Goal: Task Accomplishment & Management: Use online tool/utility

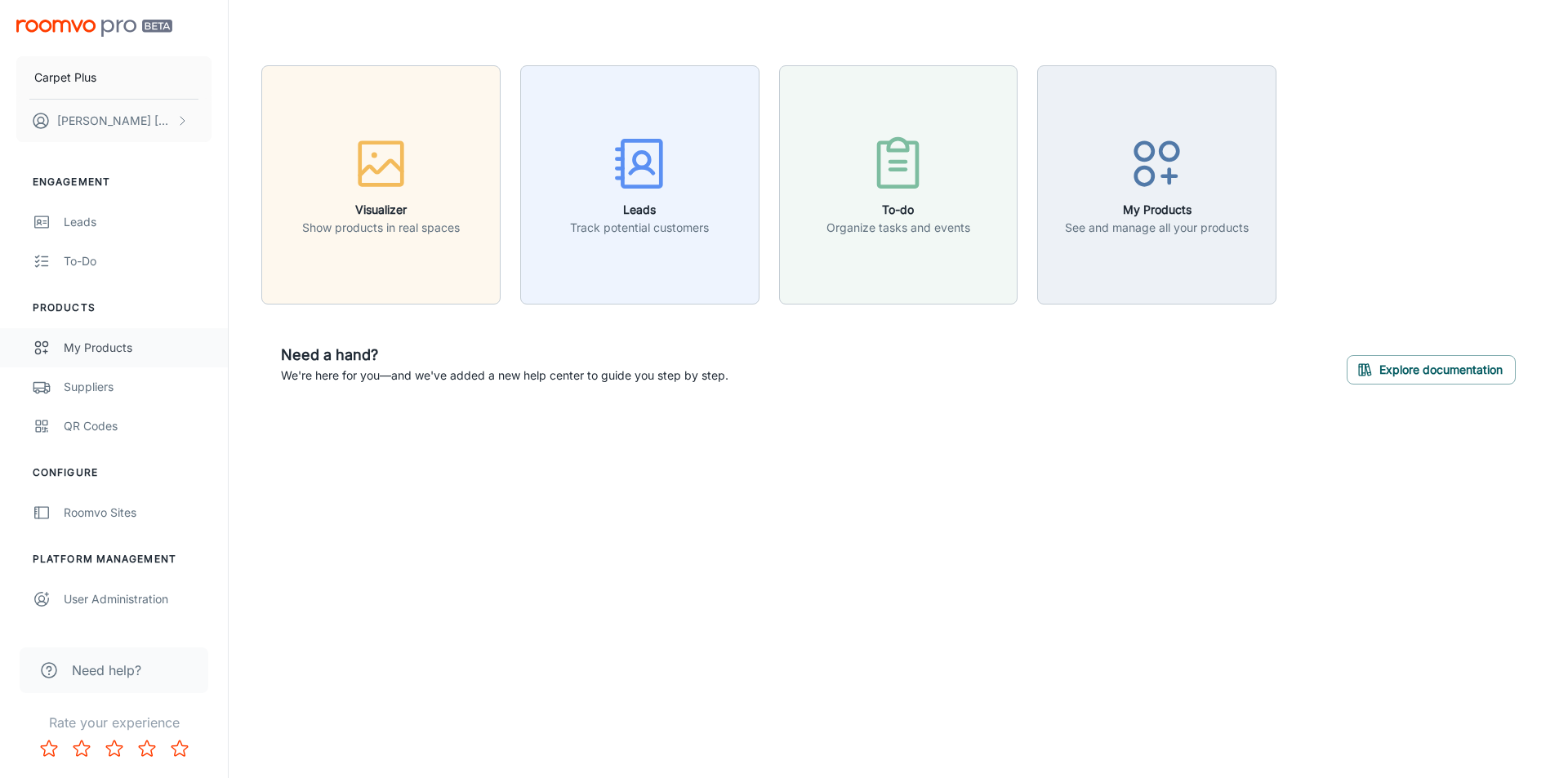
click at [97, 349] on div "My Products" at bounding box center [137, 347] width 148 height 18
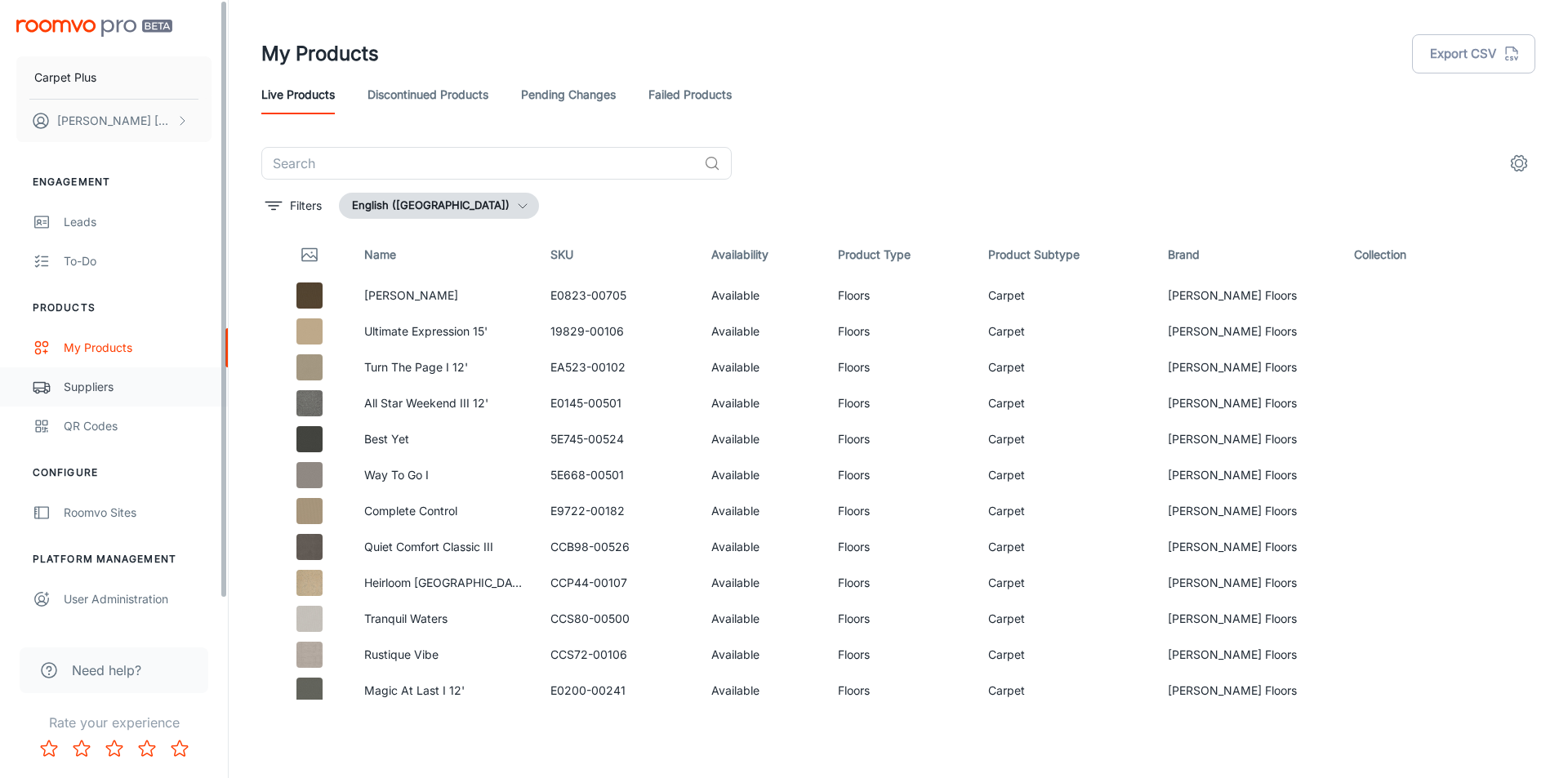
click at [98, 390] on div "Suppliers" at bounding box center [137, 387] width 148 height 18
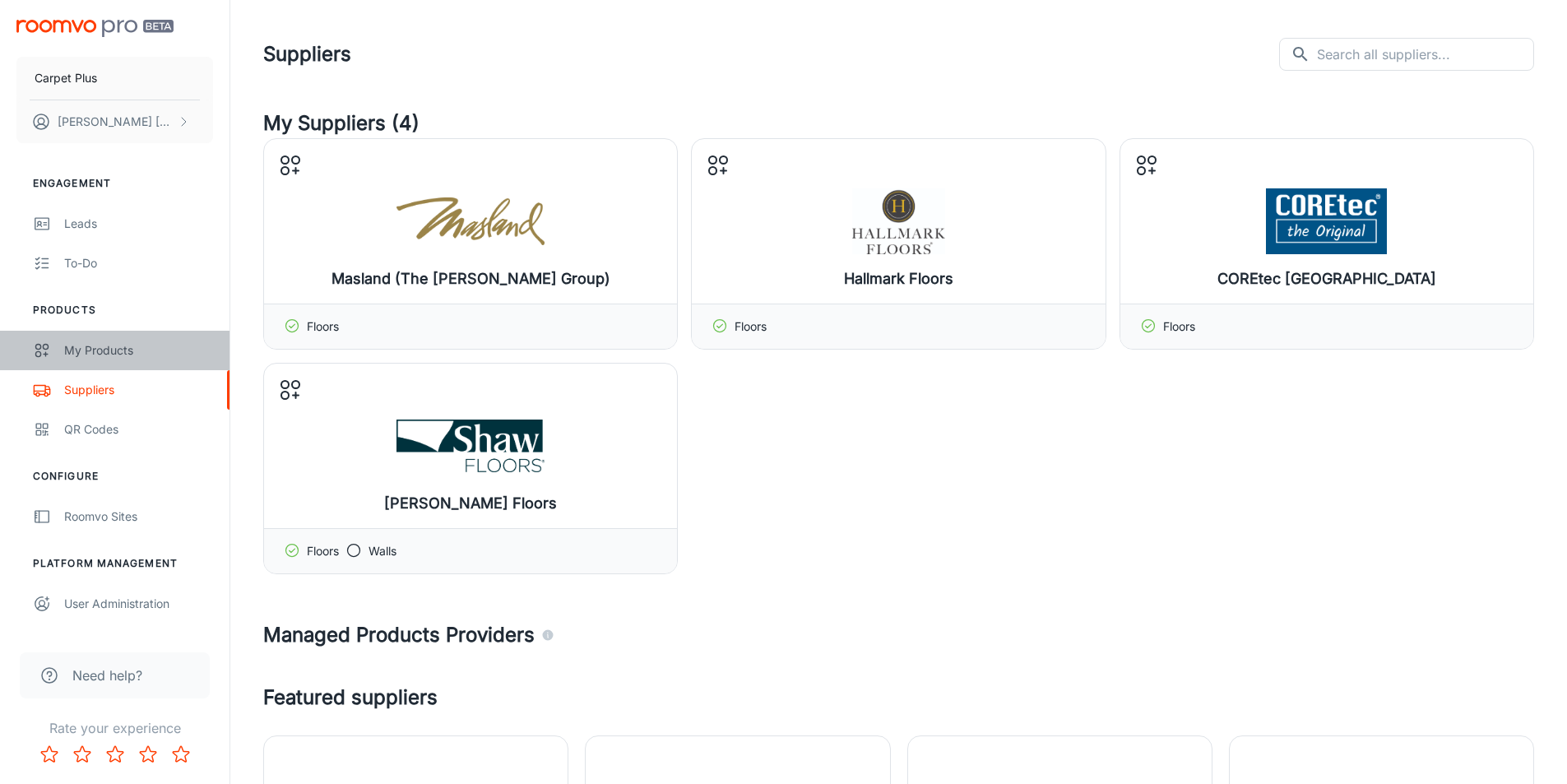
click at [96, 342] on div "My Products" at bounding box center [138, 350] width 149 height 18
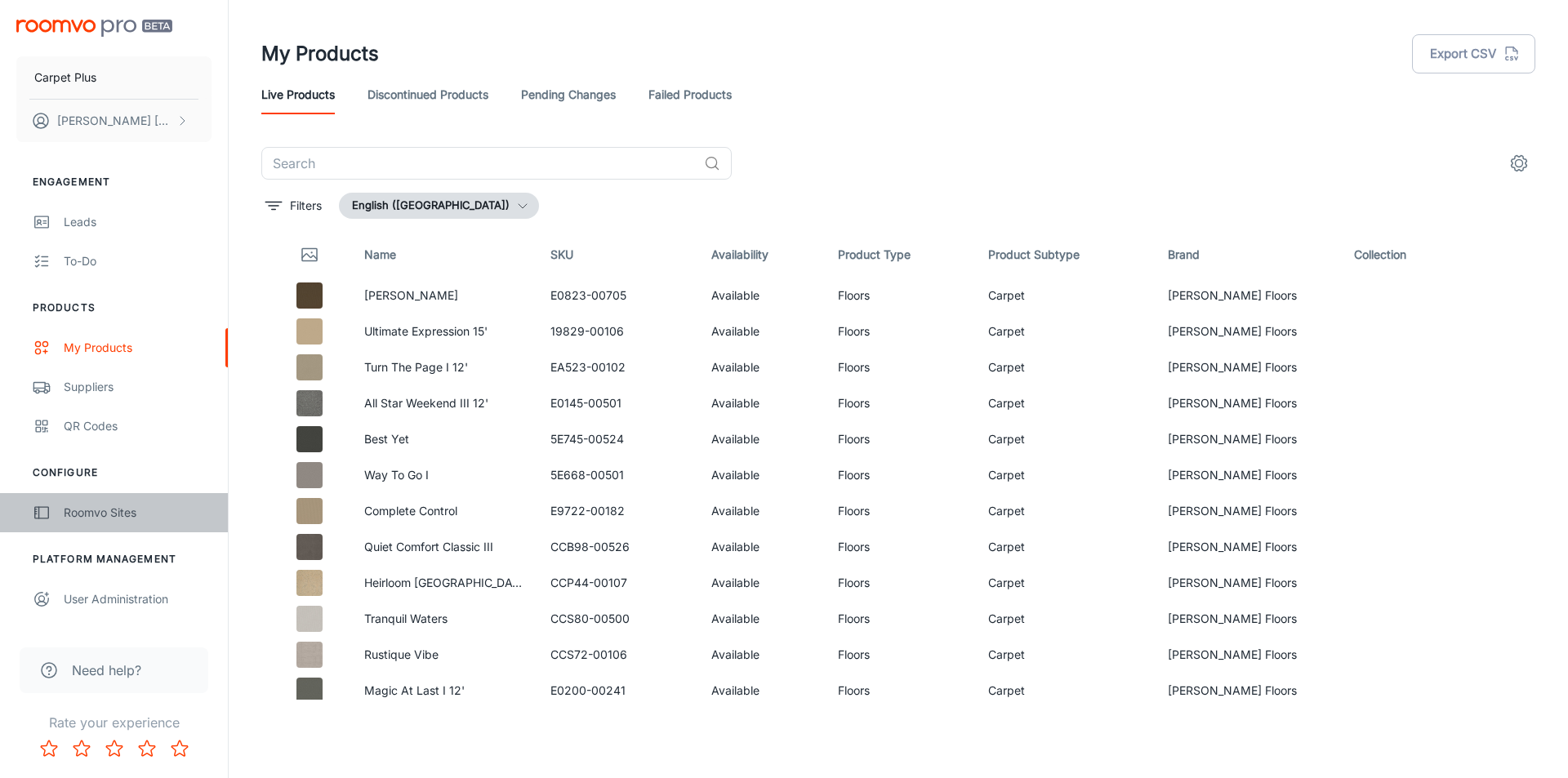
click at [98, 516] on div "Roomvo Sites" at bounding box center [137, 513] width 148 height 18
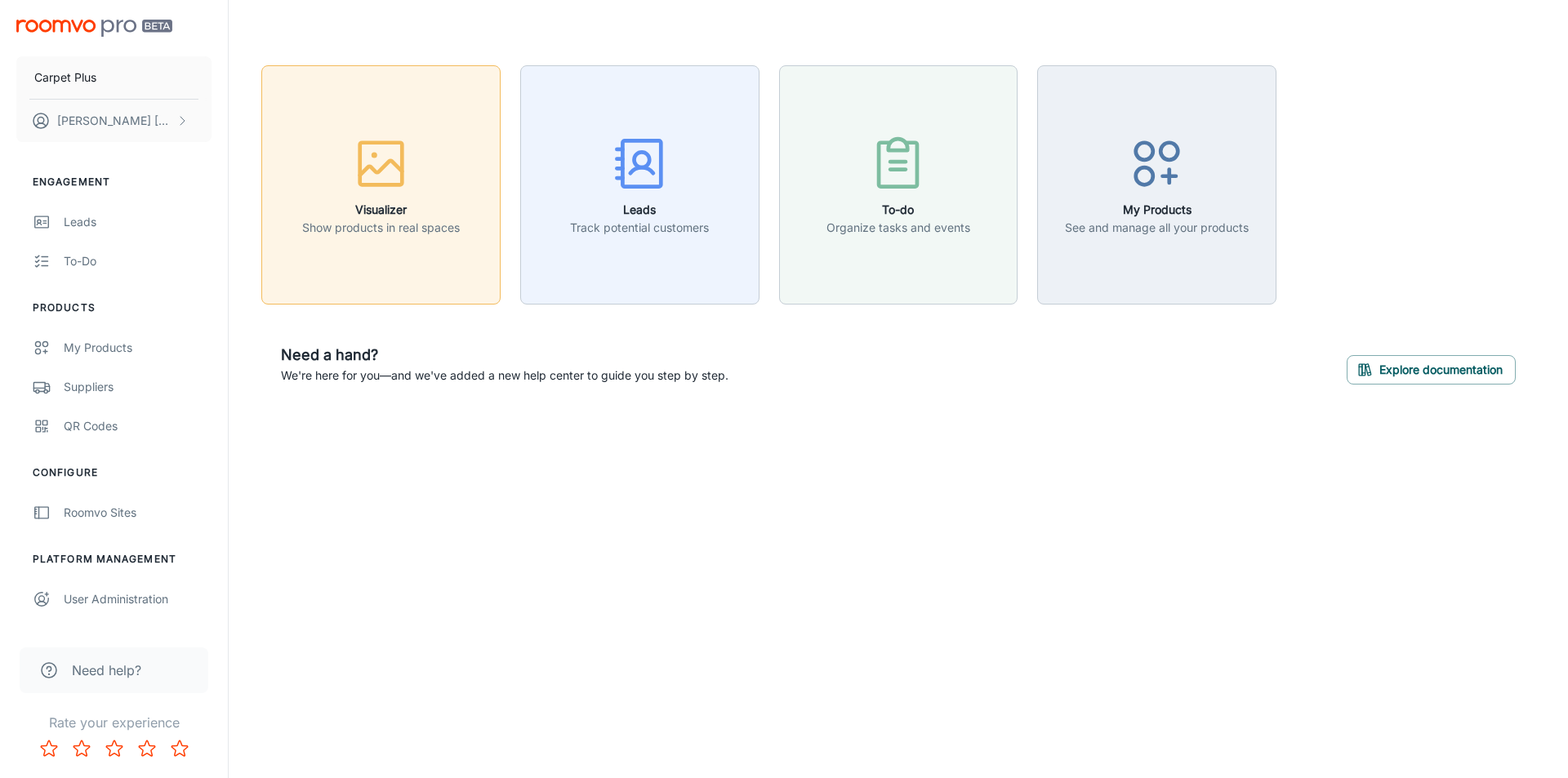
click at [333, 248] on button "Visualizer Show products in real spaces" at bounding box center [381, 185] width 239 height 239
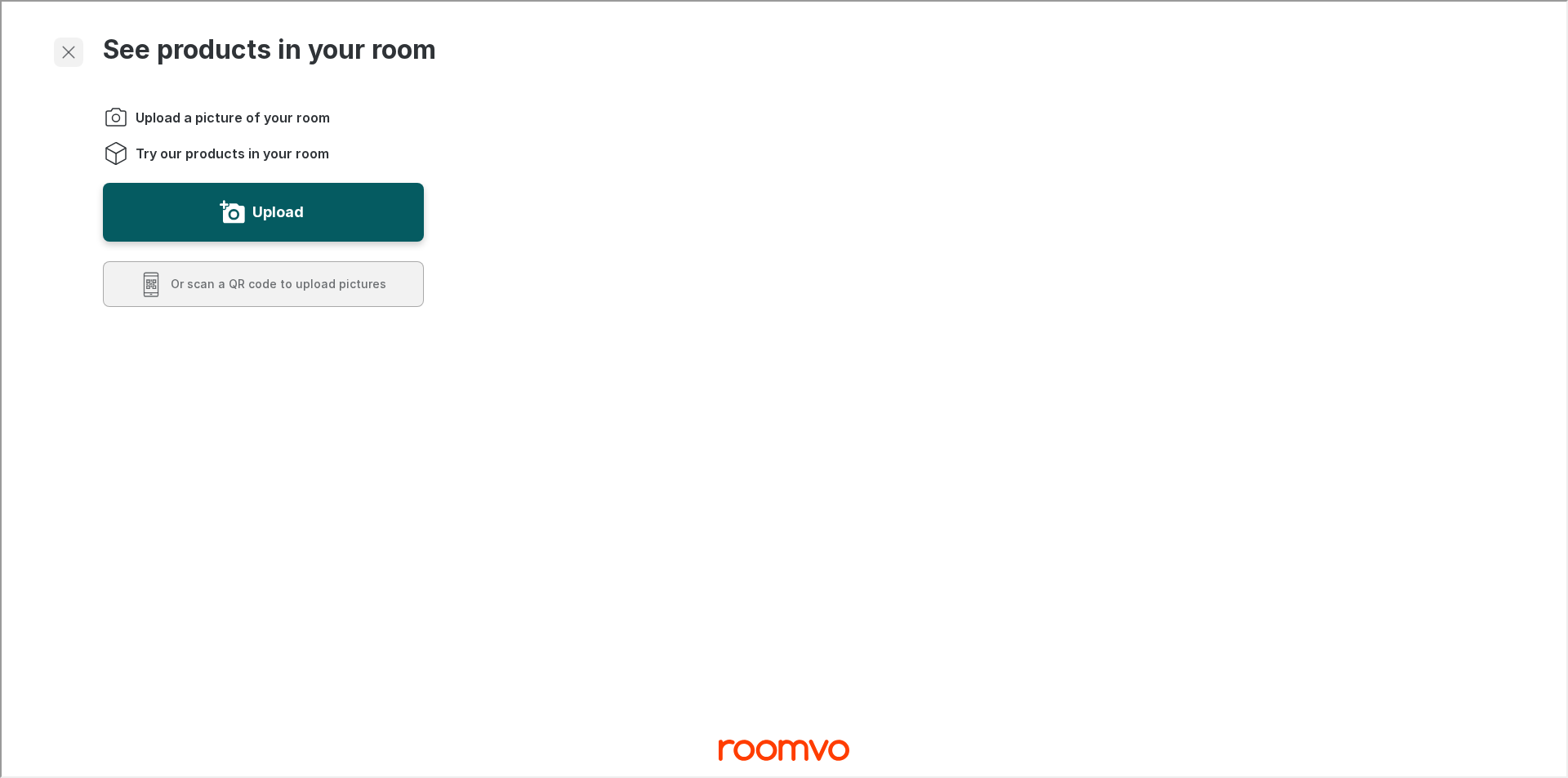
click at [67, 50] on line "Exit visualizer" at bounding box center [67, 50] width 11 height 11
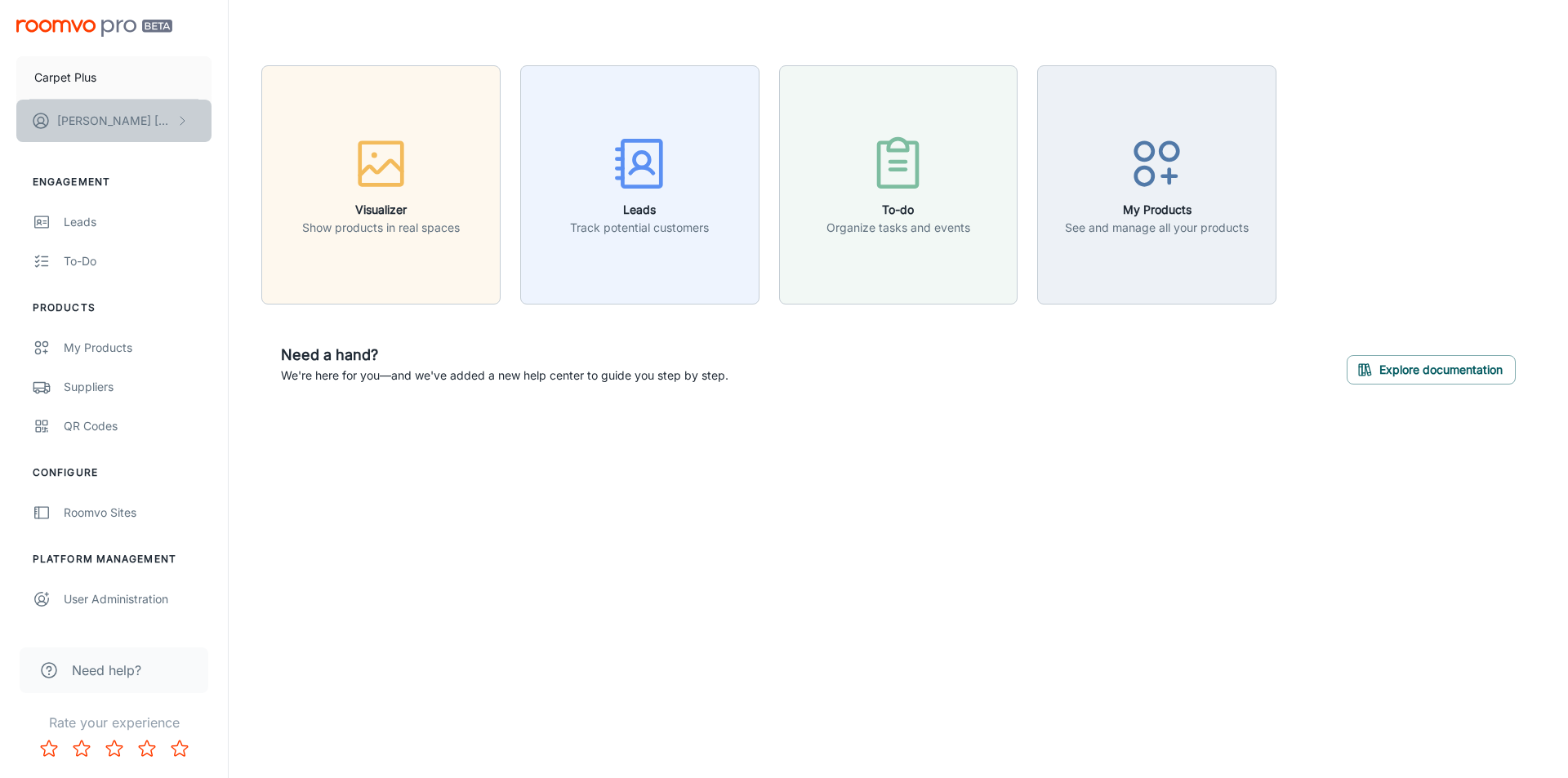
click at [75, 124] on p "[PERSON_NAME]" at bounding box center [115, 121] width 115 height 18
click at [242, 142] on li "Log out" at bounding box center [255, 147] width 88 height 28
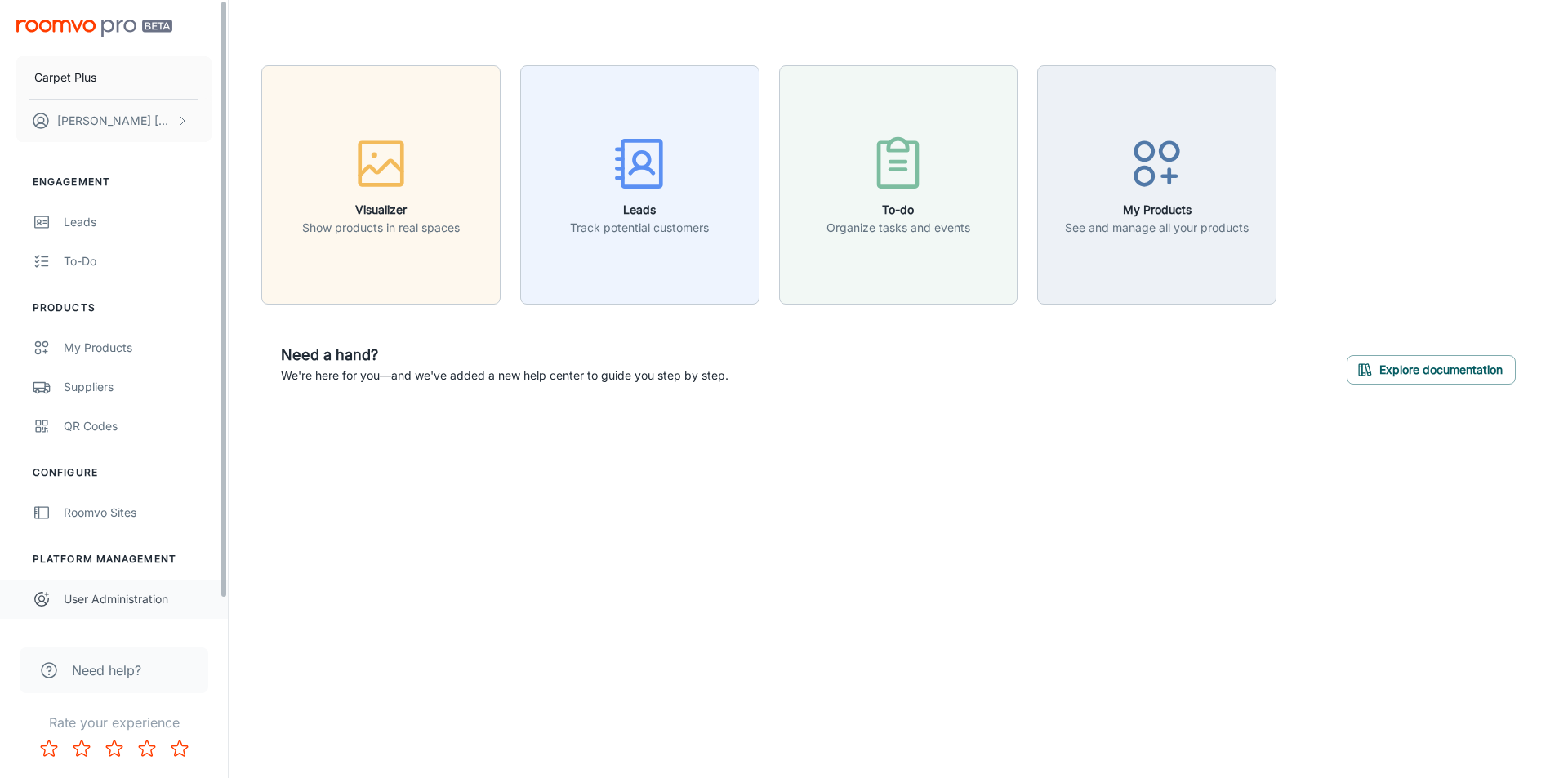
click at [63, 611] on link "User Administration" at bounding box center [114, 598] width 228 height 39
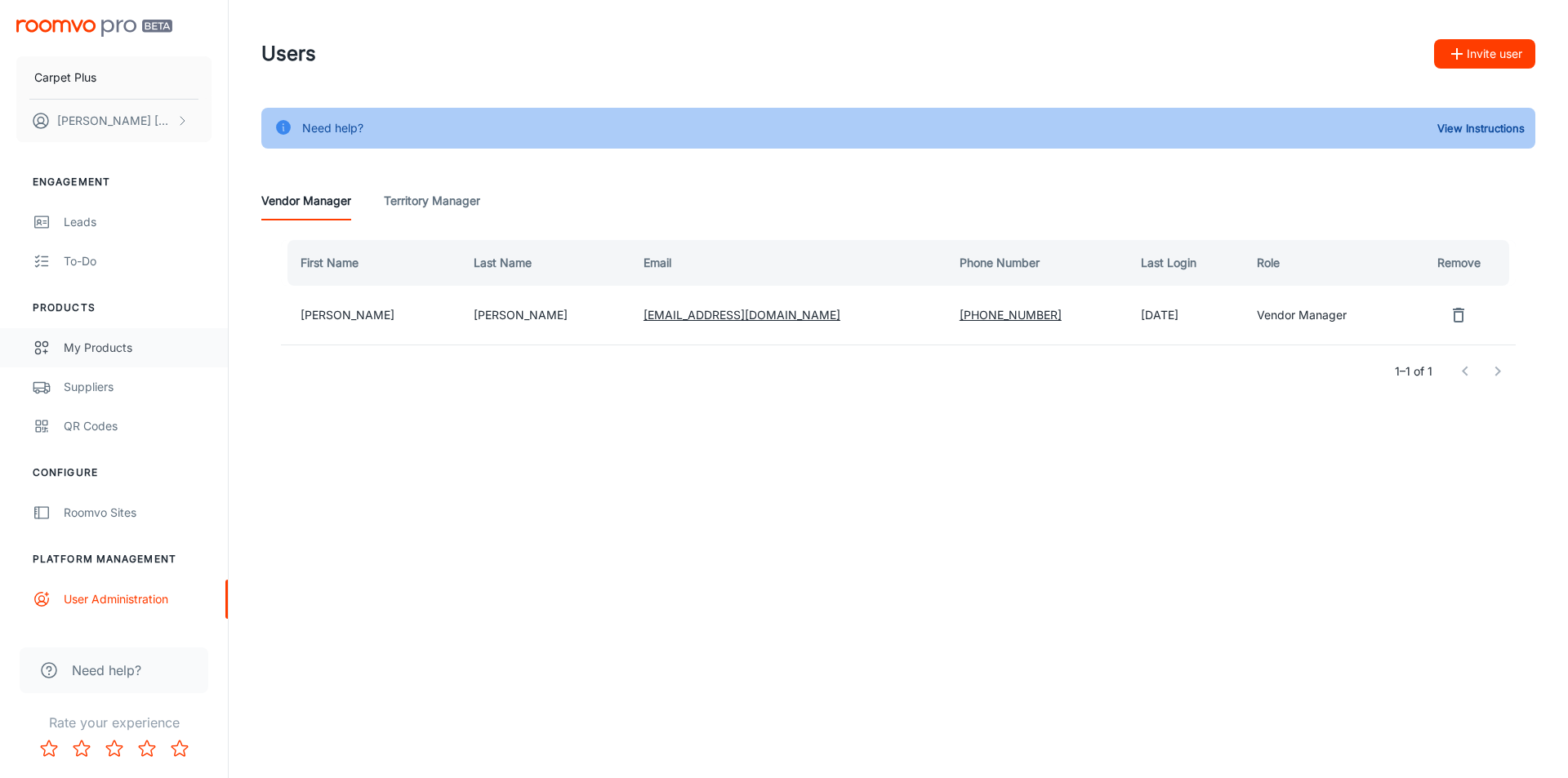
click at [79, 352] on div "My Products" at bounding box center [137, 347] width 148 height 18
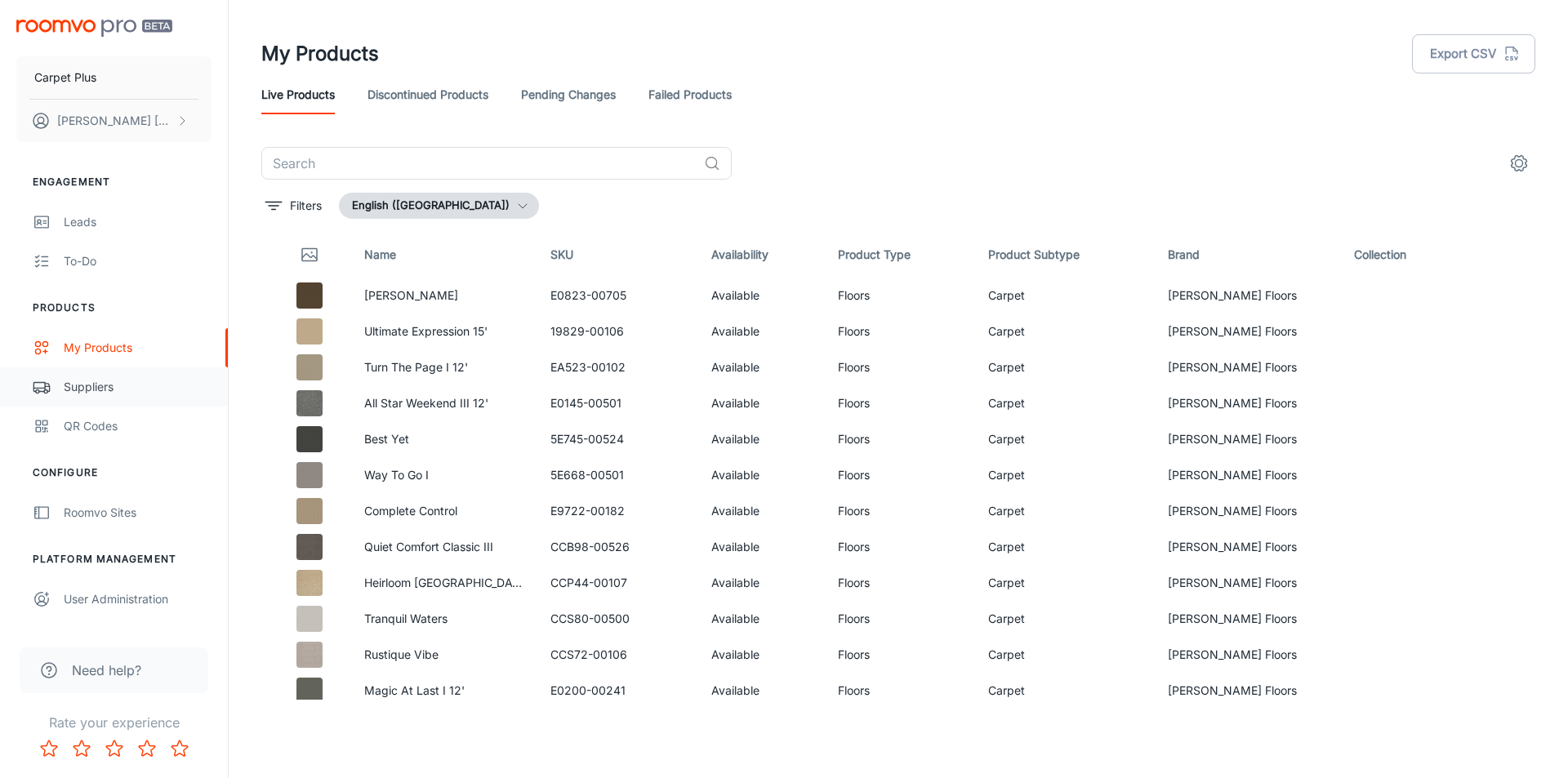
click at [91, 395] on div "Suppliers" at bounding box center [137, 387] width 148 height 18
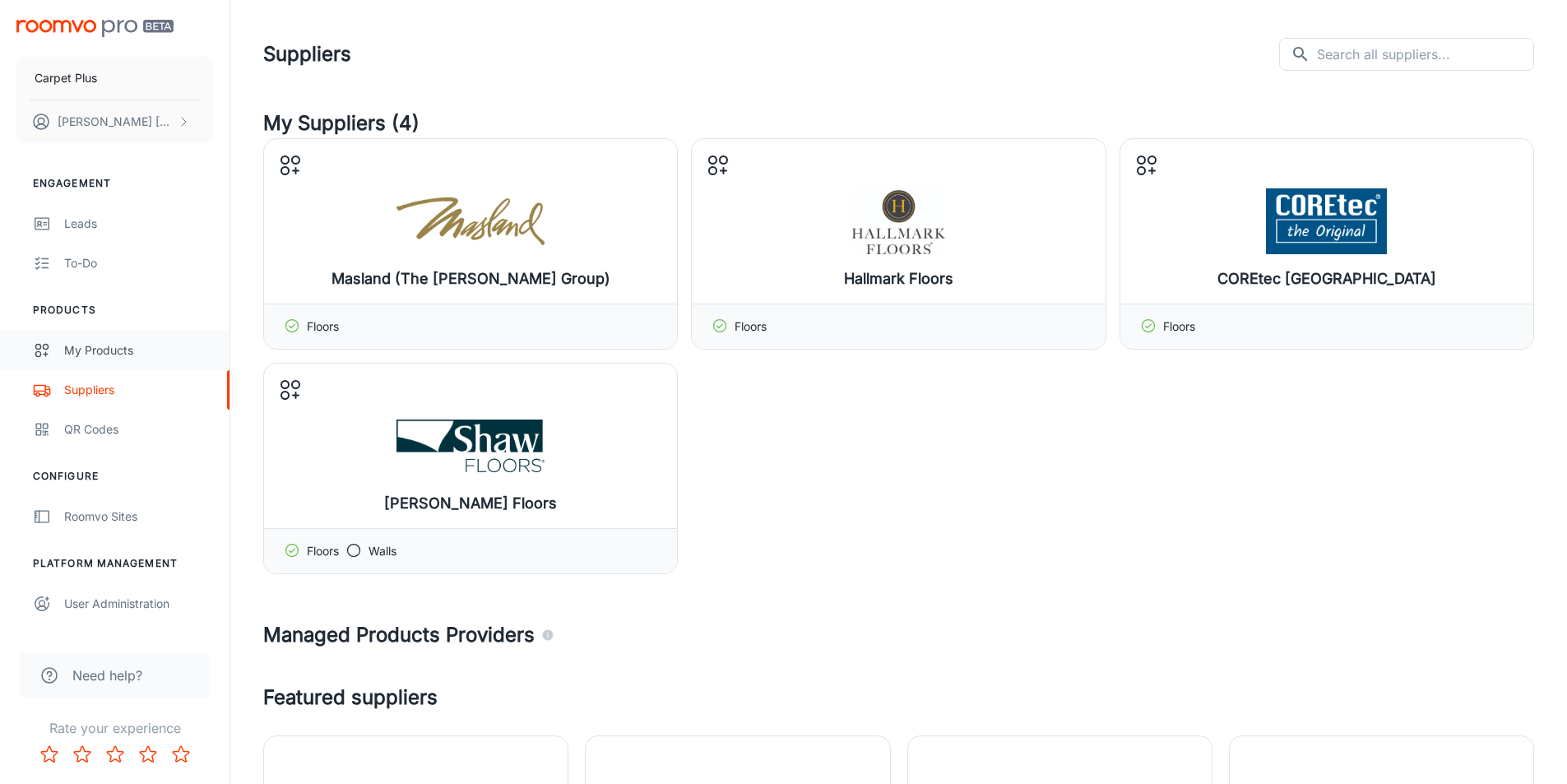
click at [96, 343] on div "My Products" at bounding box center [138, 350] width 149 height 18
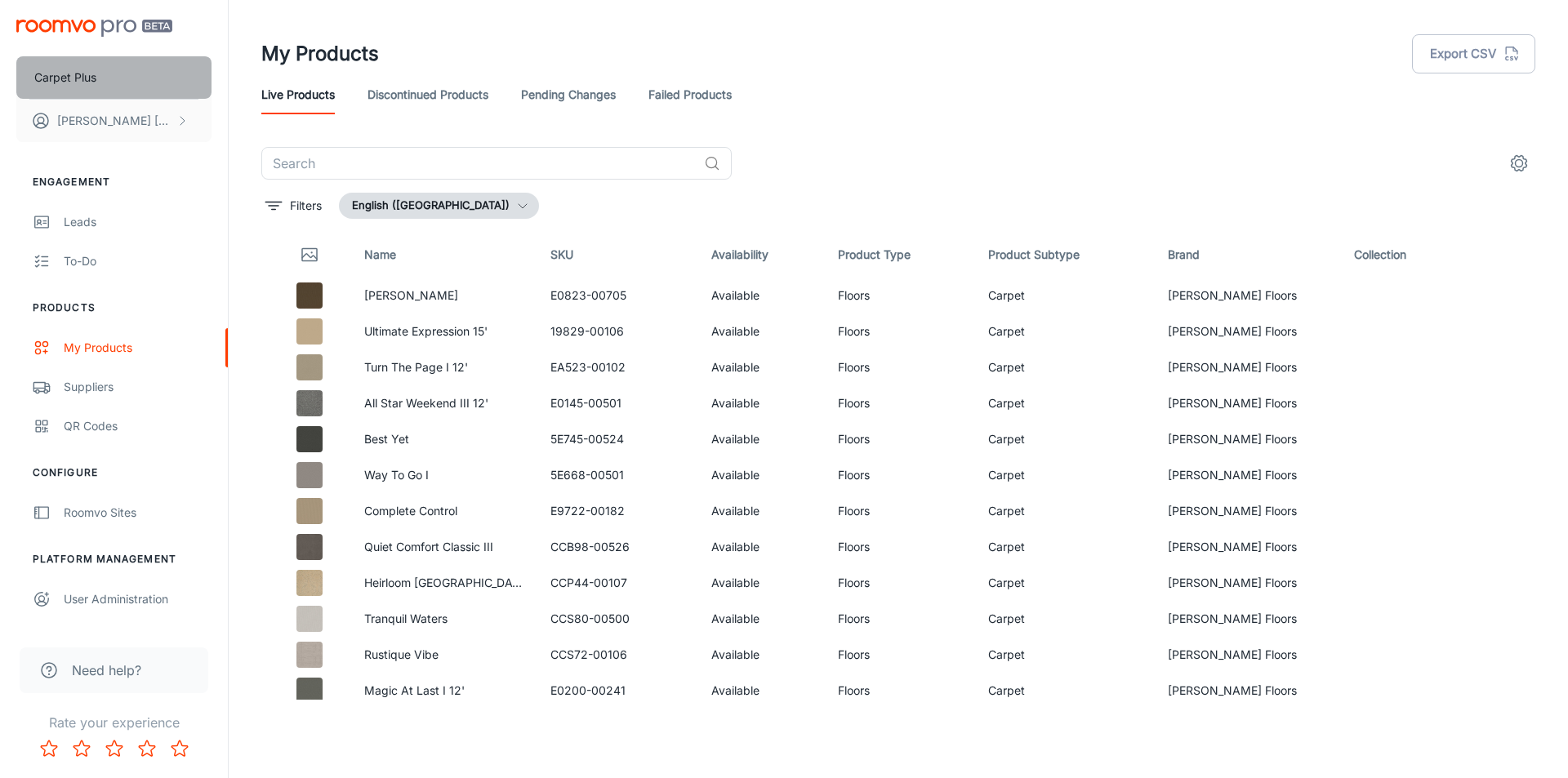
click at [89, 78] on p "Carpet Plus" at bounding box center [66, 77] width 62 height 18
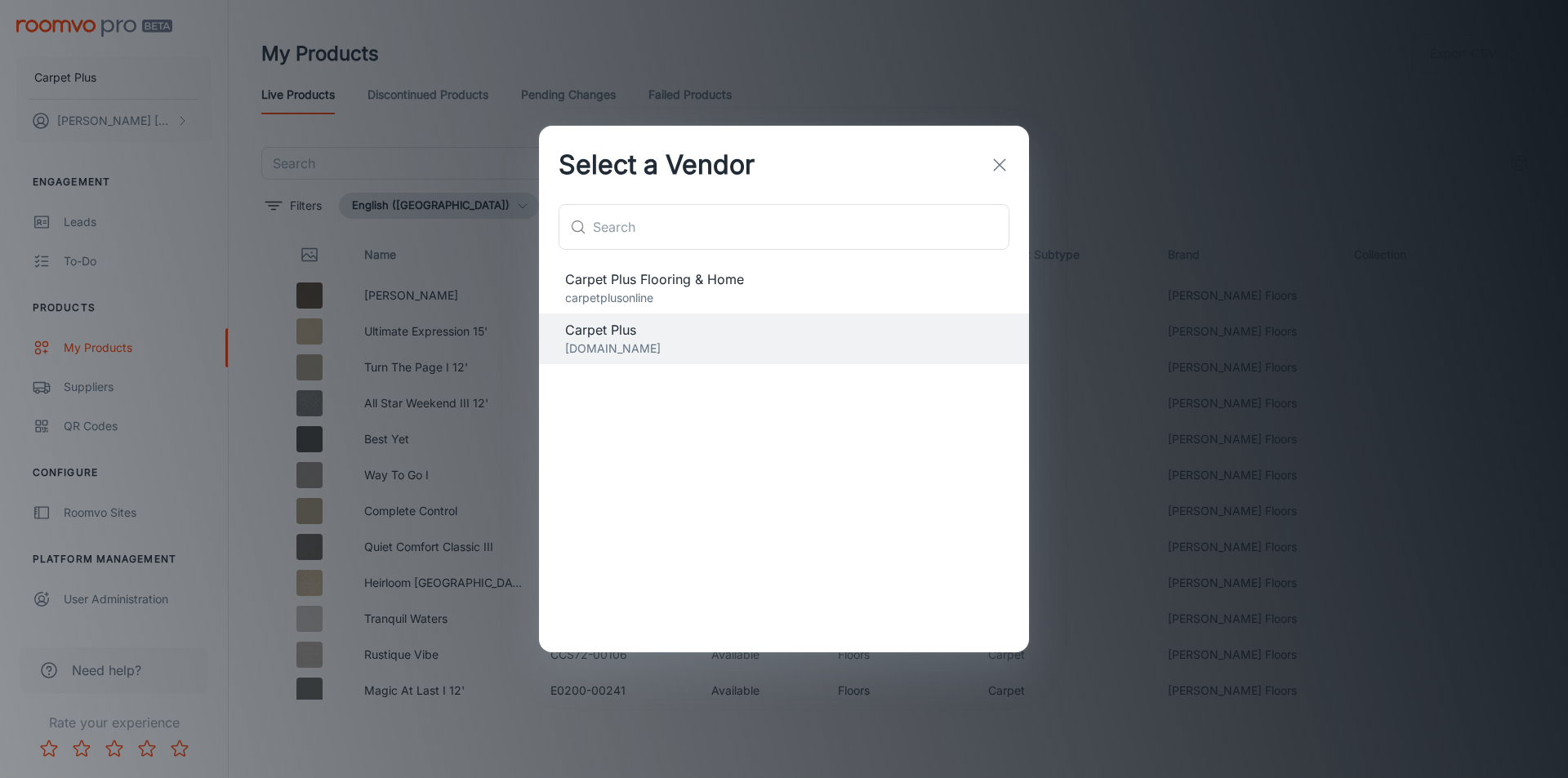
click at [624, 283] on span "Carpet Plus Flooring & Home" at bounding box center [784, 279] width 437 height 20
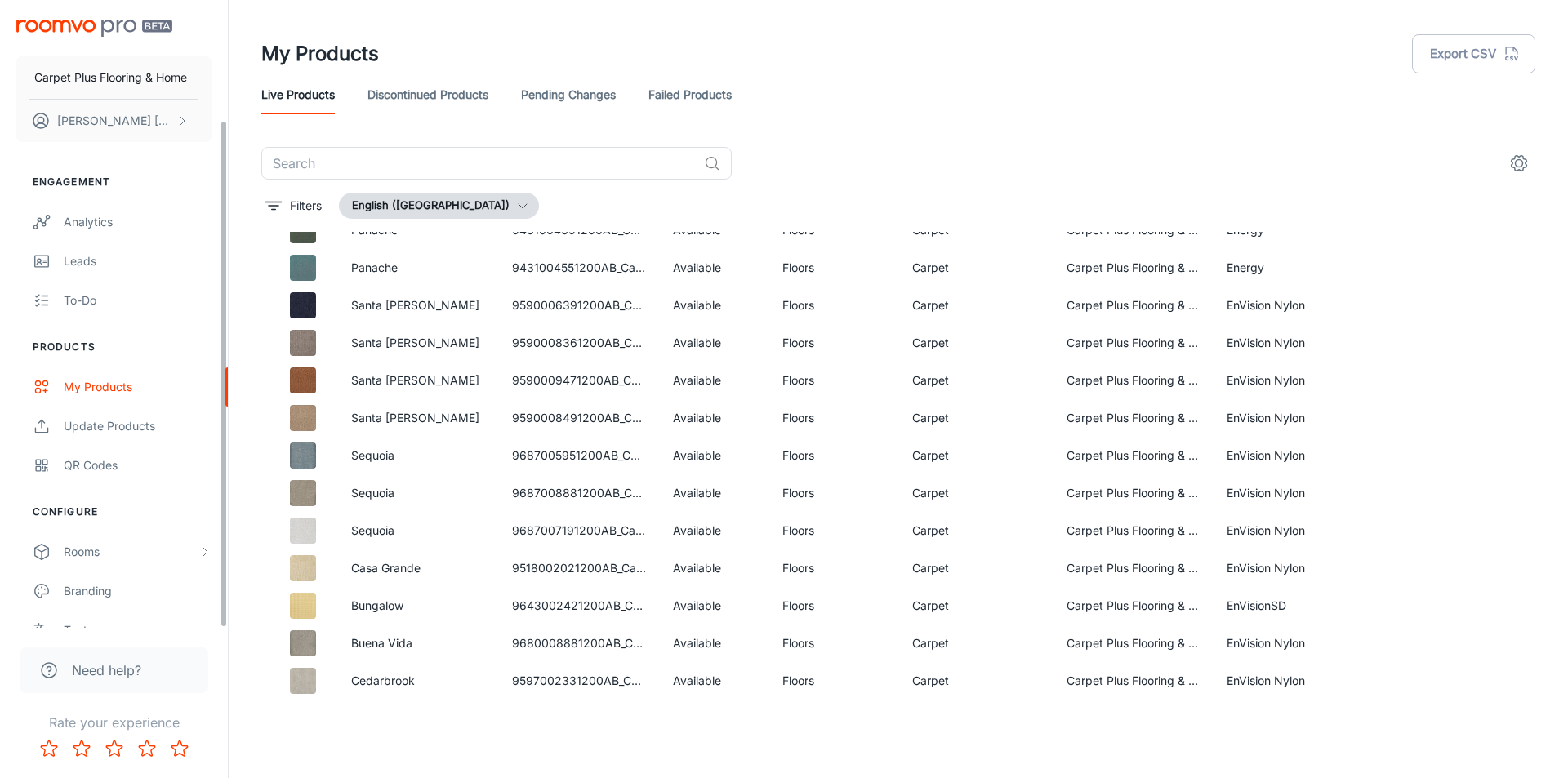
scroll to position [147, 0]
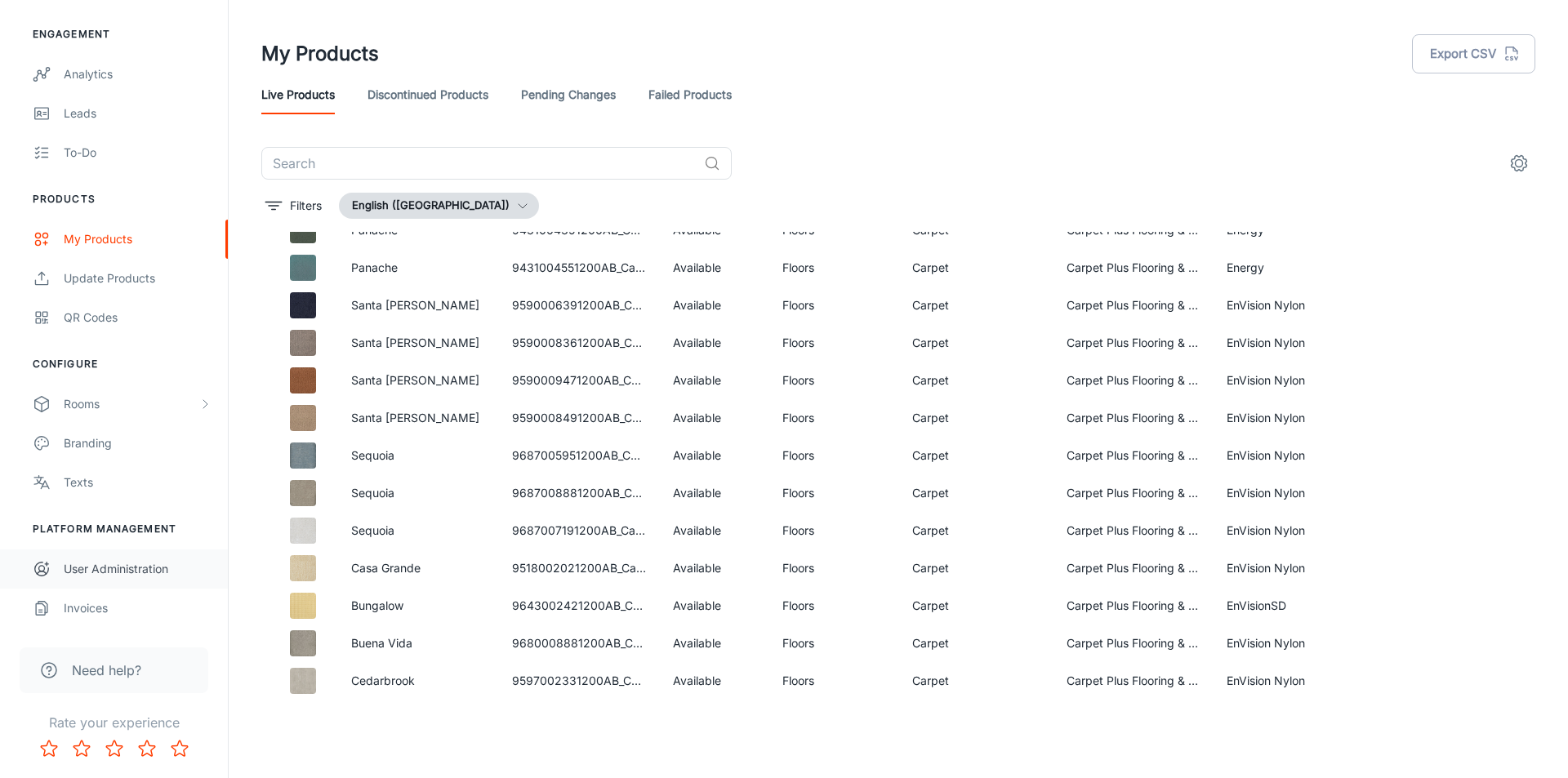
click at [100, 573] on div "User Administration" at bounding box center [137, 568] width 148 height 18
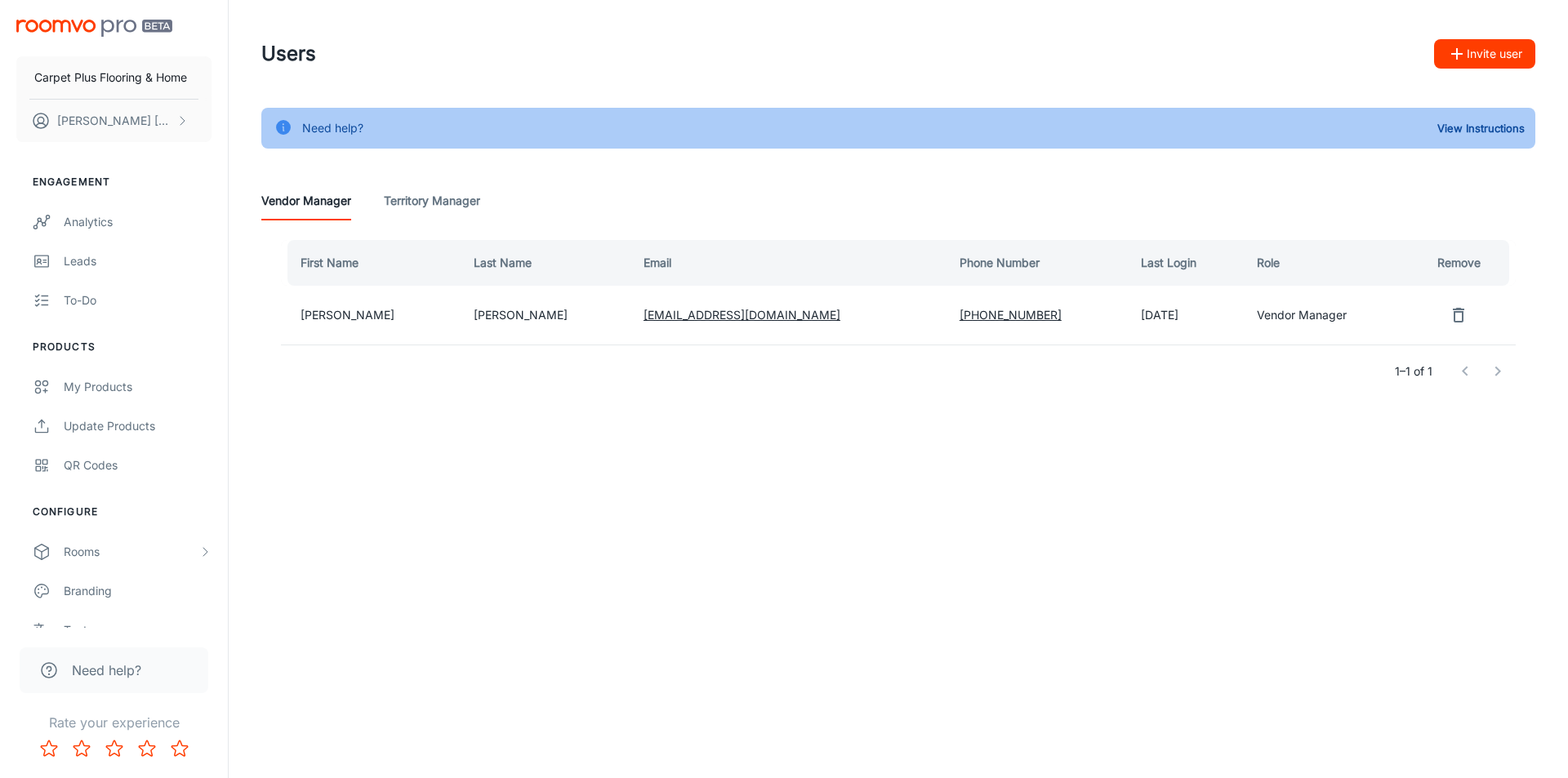
click at [438, 206] on Manager "Territory Manager" at bounding box center [431, 200] width 96 height 39
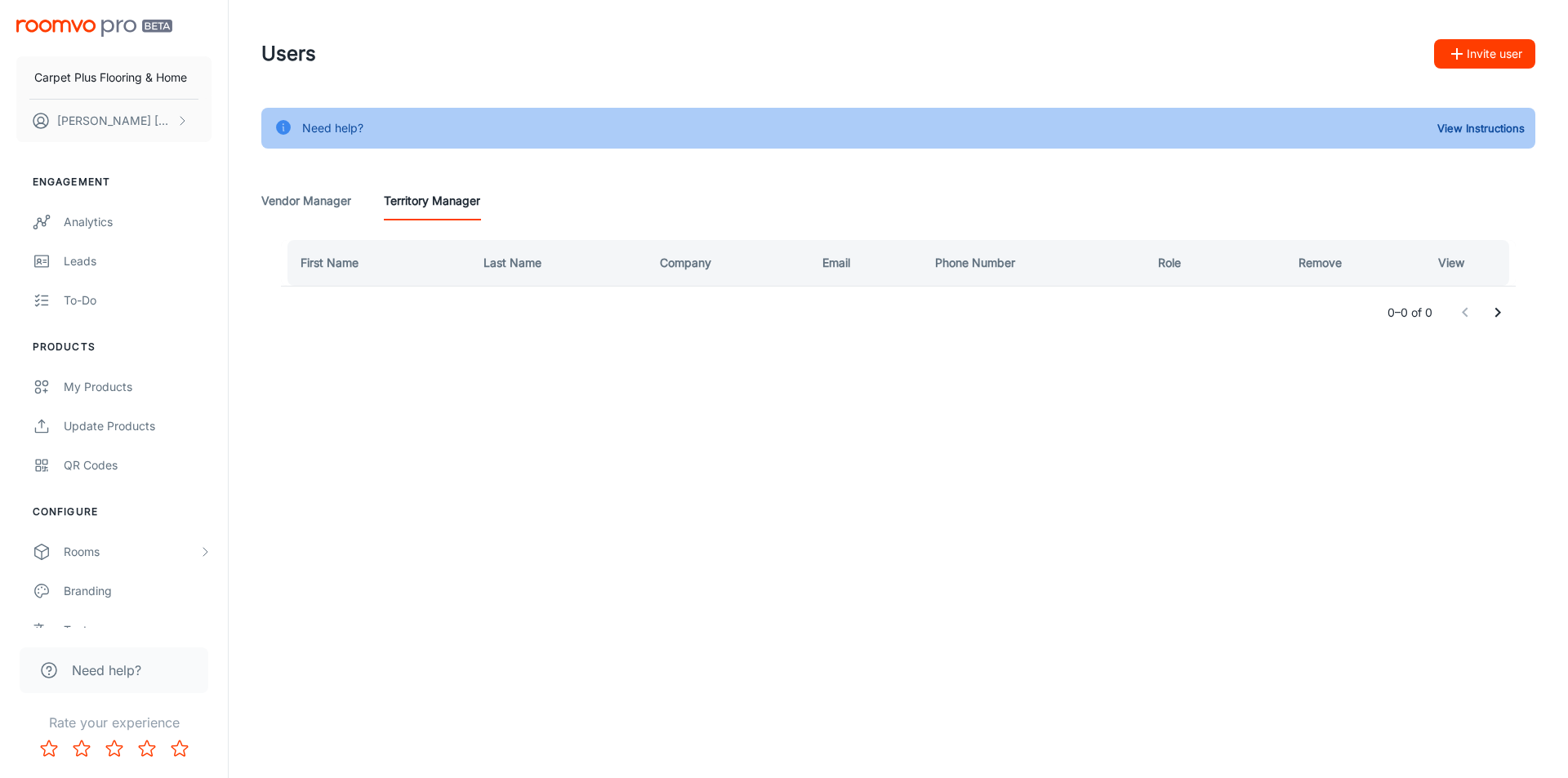
click at [286, 206] on Manager "Vendor Manager" at bounding box center [306, 200] width 90 height 39
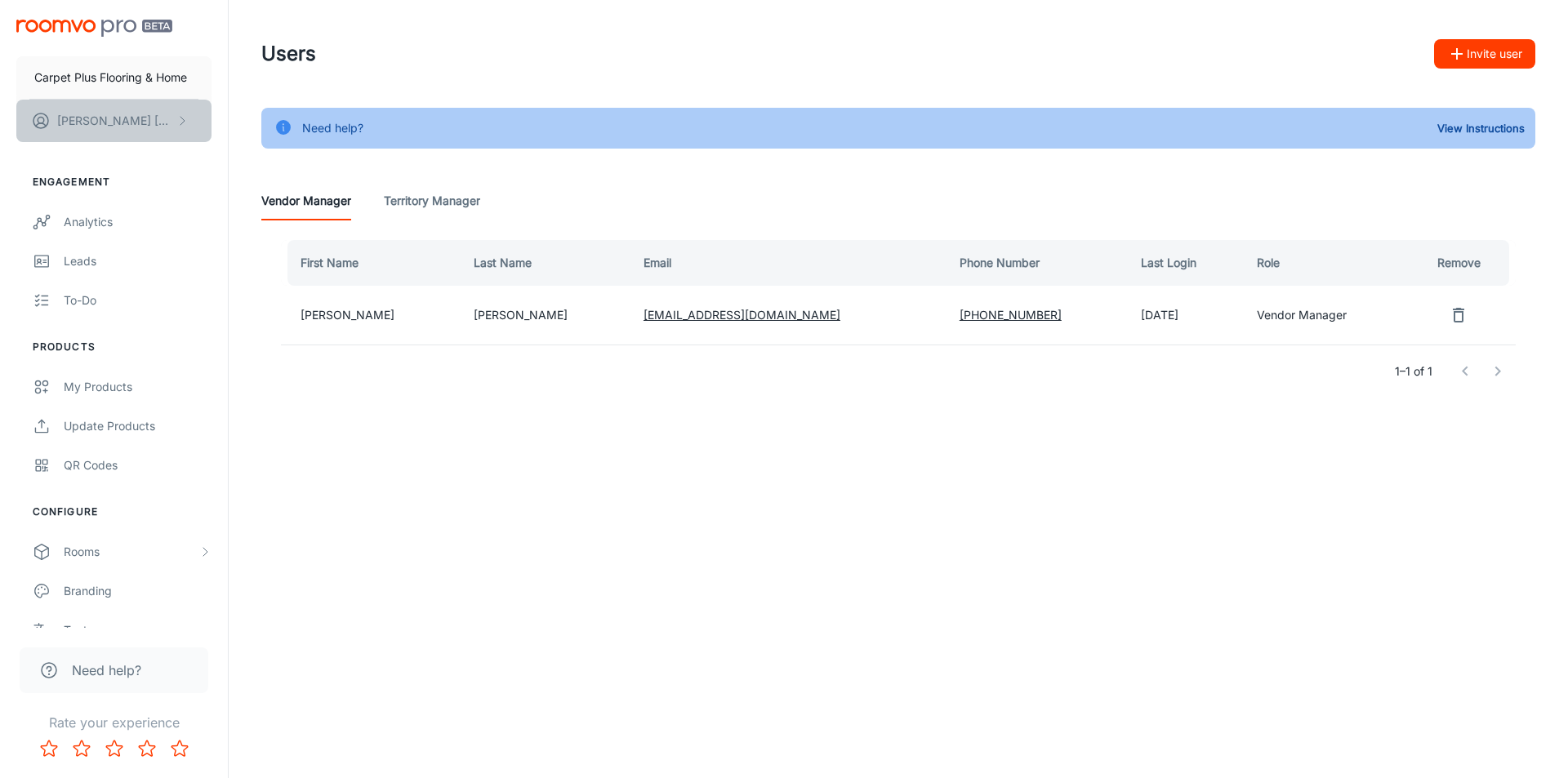
click at [72, 127] on p "[PERSON_NAME]" at bounding box center [115, 121] width 115 height 18
click at [234, 116] on li "User Profile" at bounding box center [255, 120] width 88 height 28
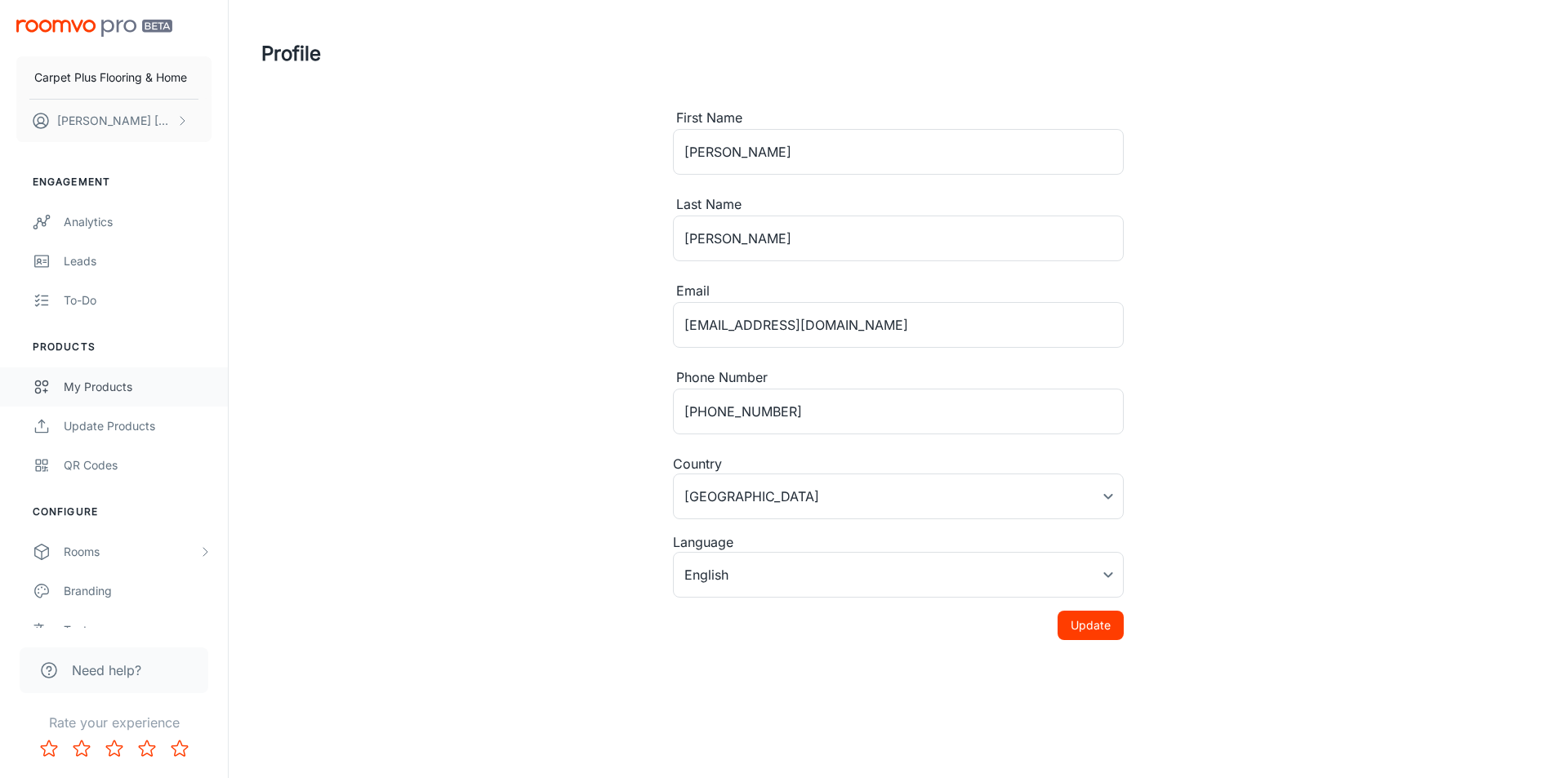
click at [94, 385] on div "My Products" at bounding box center [137, 387] width 148 height 18
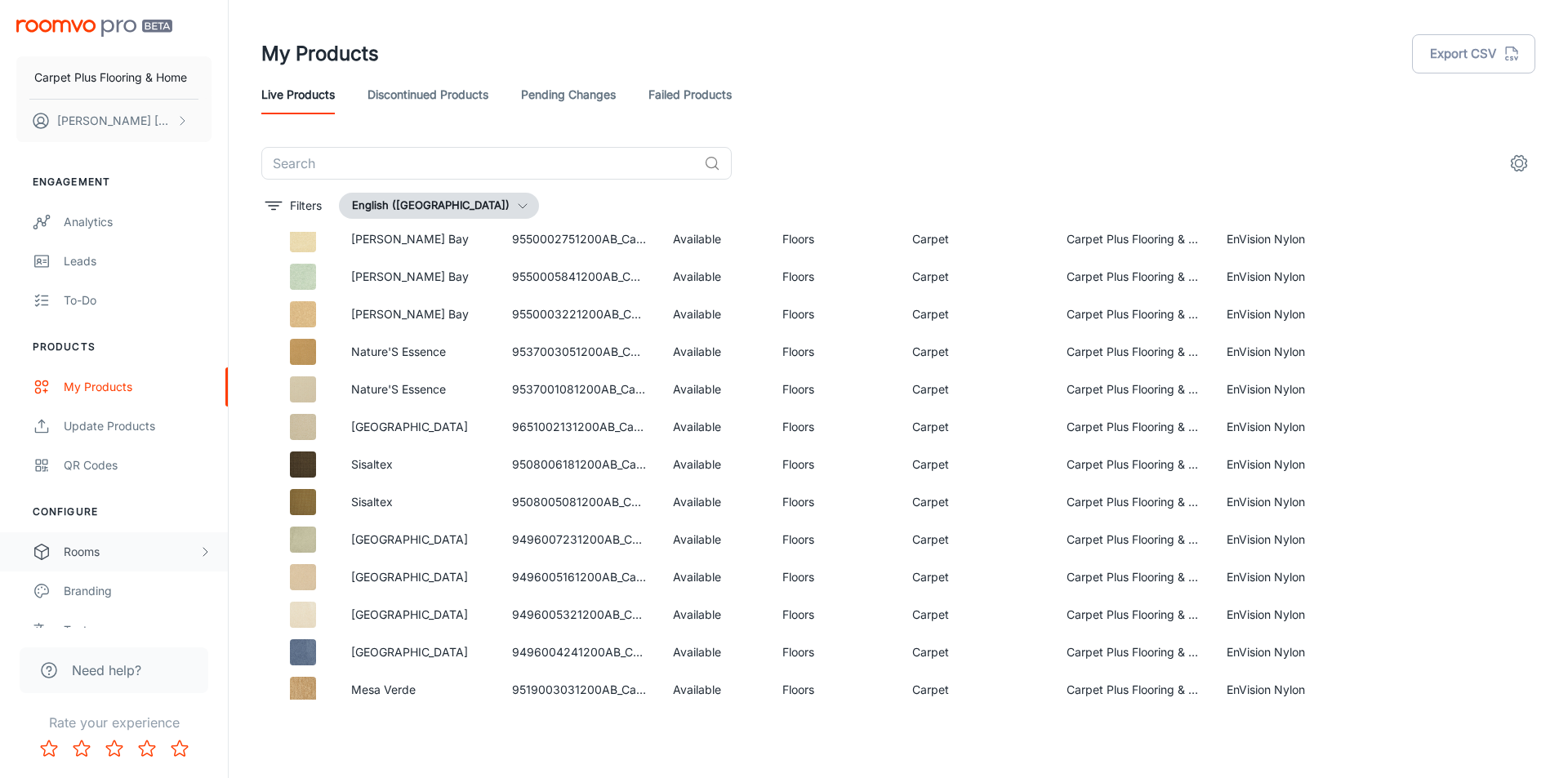
scroll to position [245, 0]
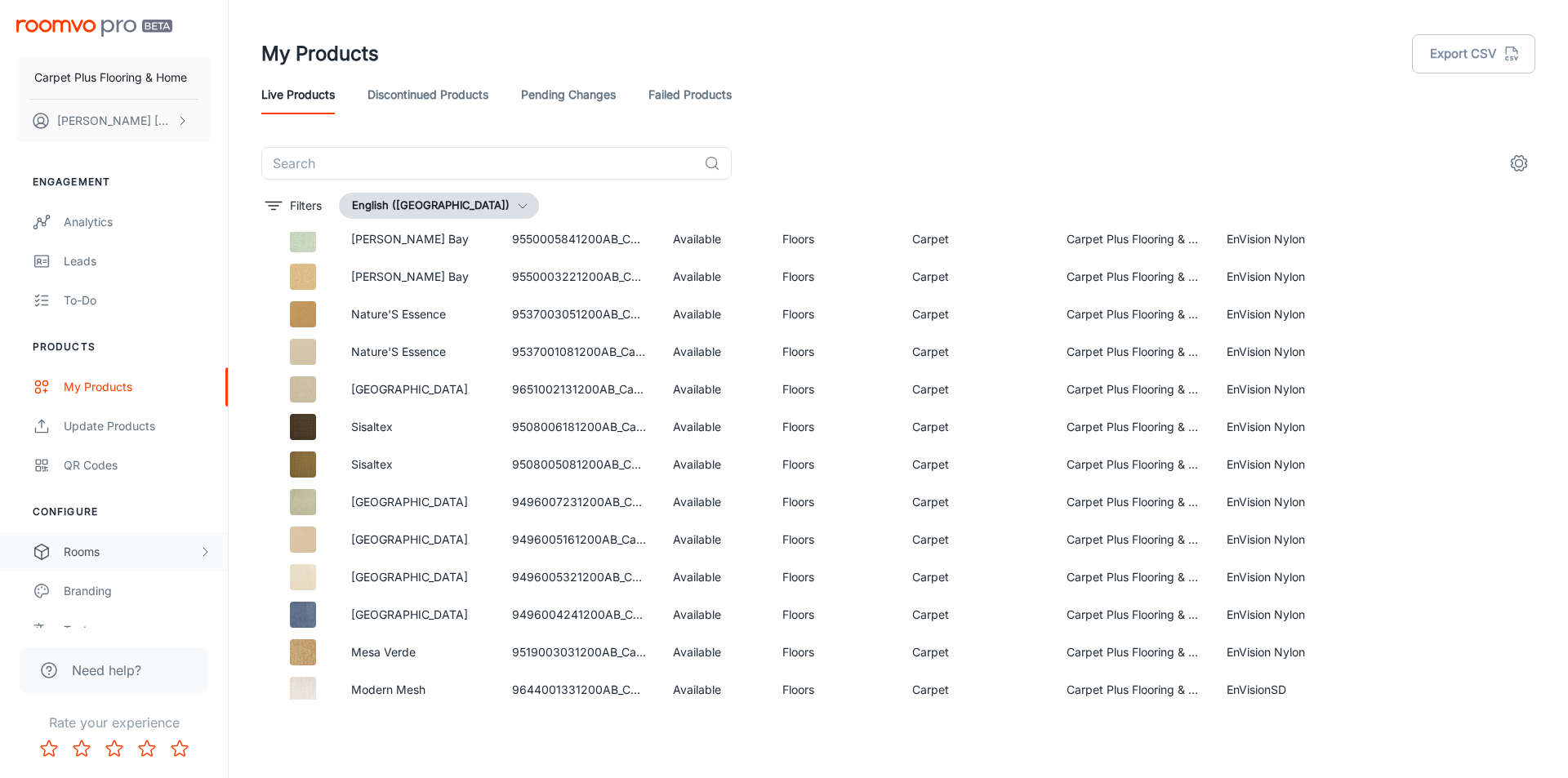
click at [88, 553] on div "Rooms" at bounding box center [130, 552] width 134 height 18
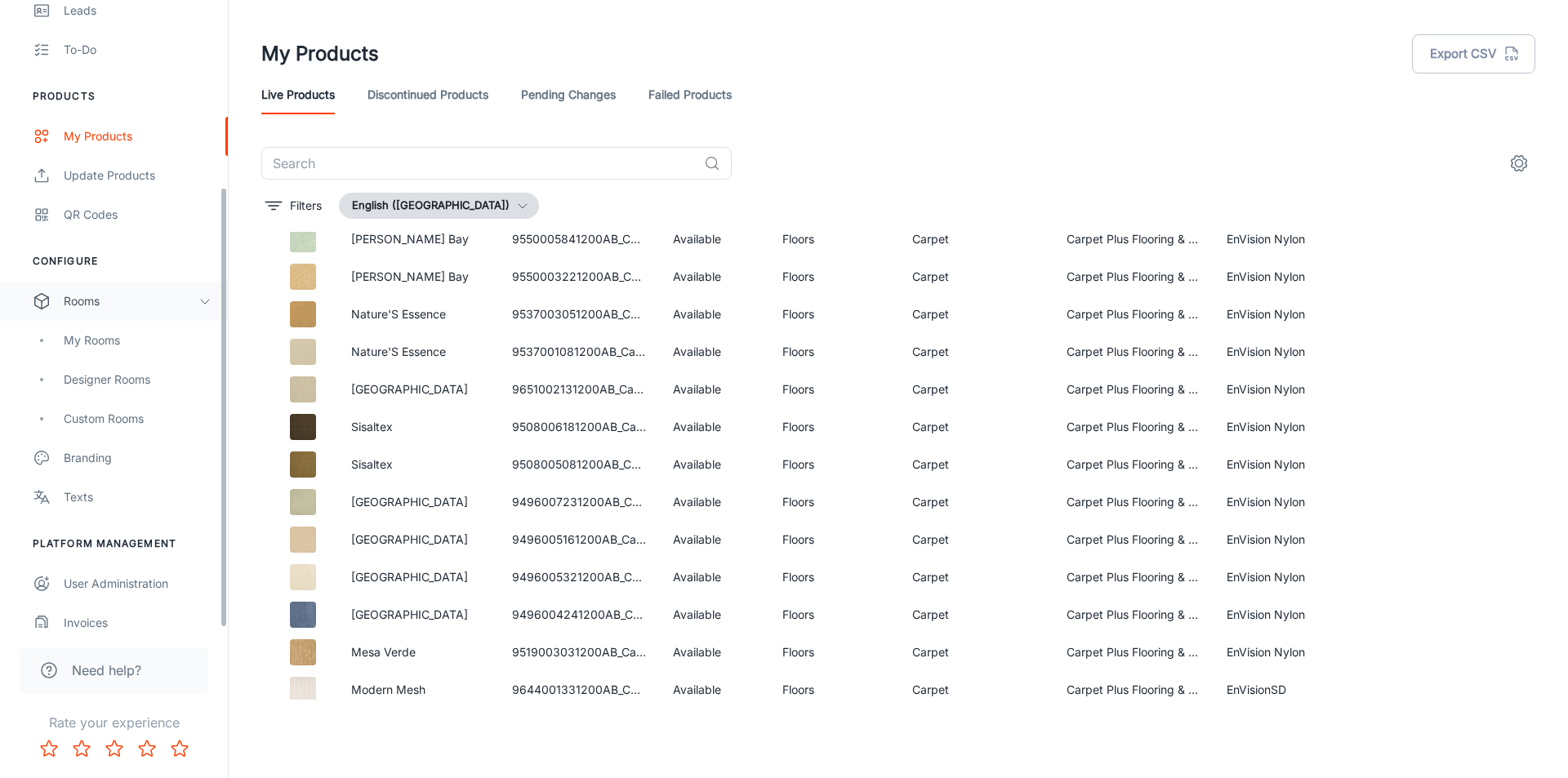
scroll to position [265, 0]
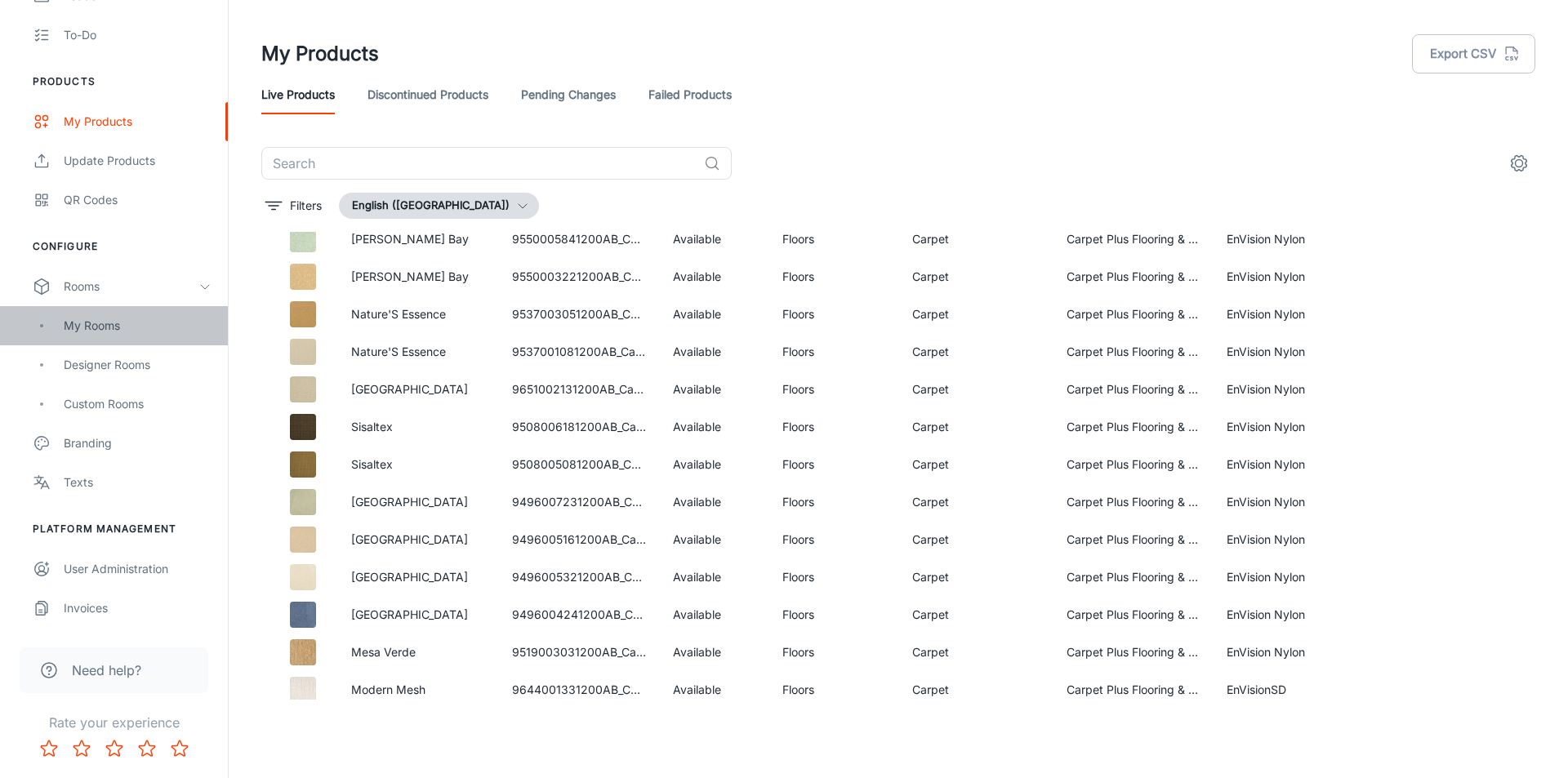
click at [80, 324] on div "My Rooms" at bounding box center [137, 325] width 148 height 18
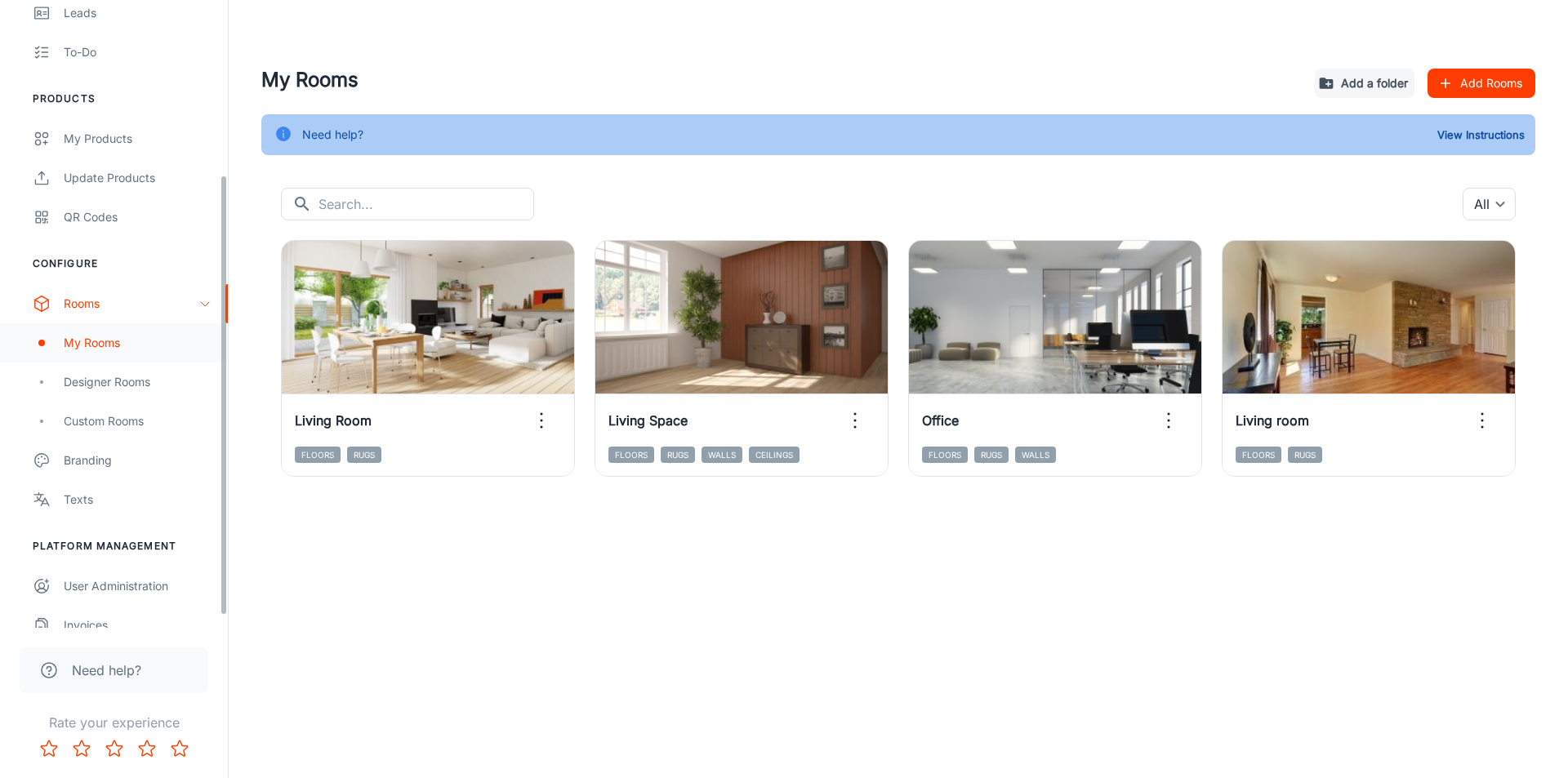
scroll to position [163, 0]
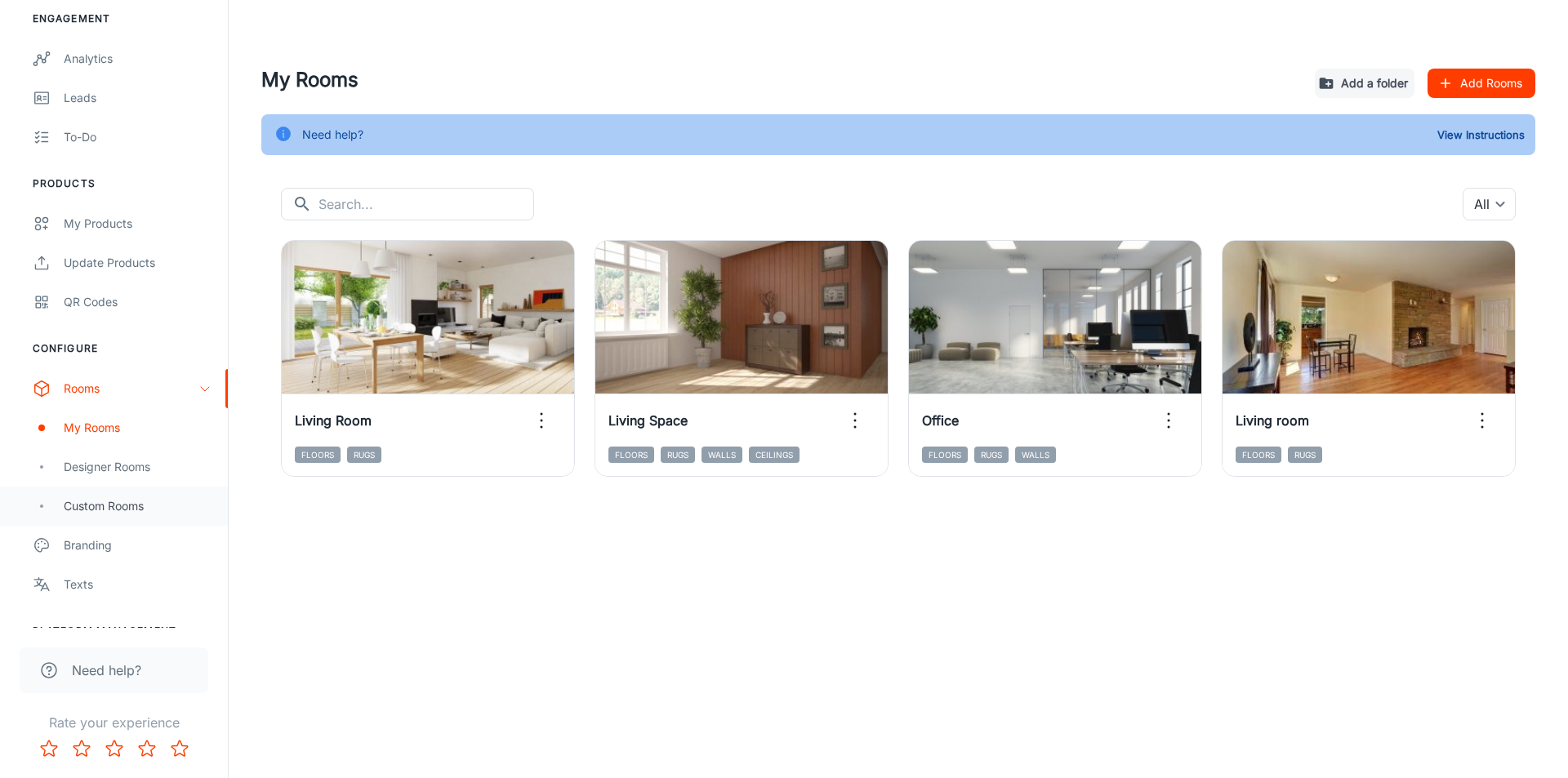
click at [110, 509] on div "Custom Rooms" at bounding box center [137, 506] width 148 height 18
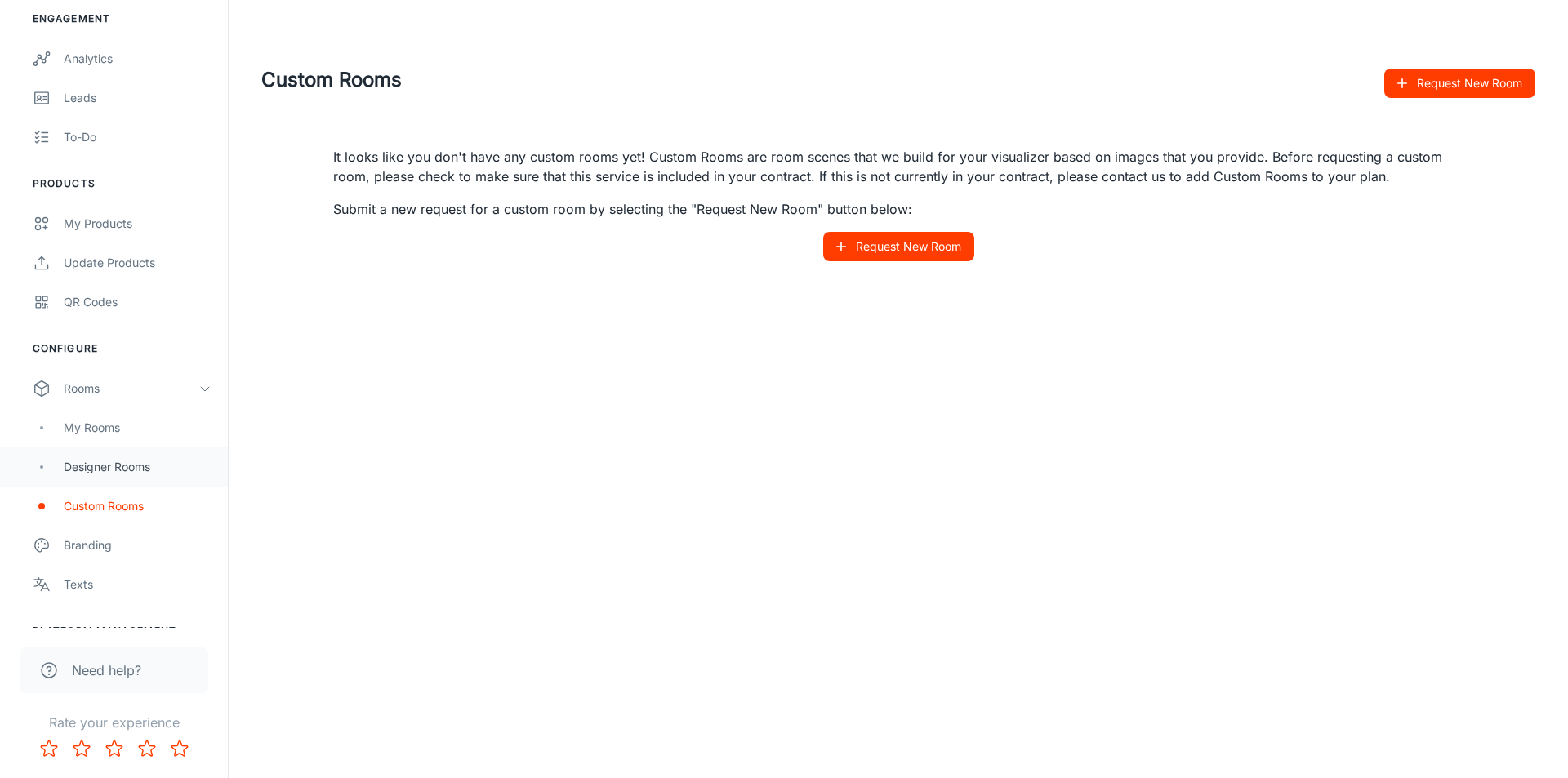
click at [134, 465] on div "Designer Rooms" at bounding box center [137, 467] width 148 height 18
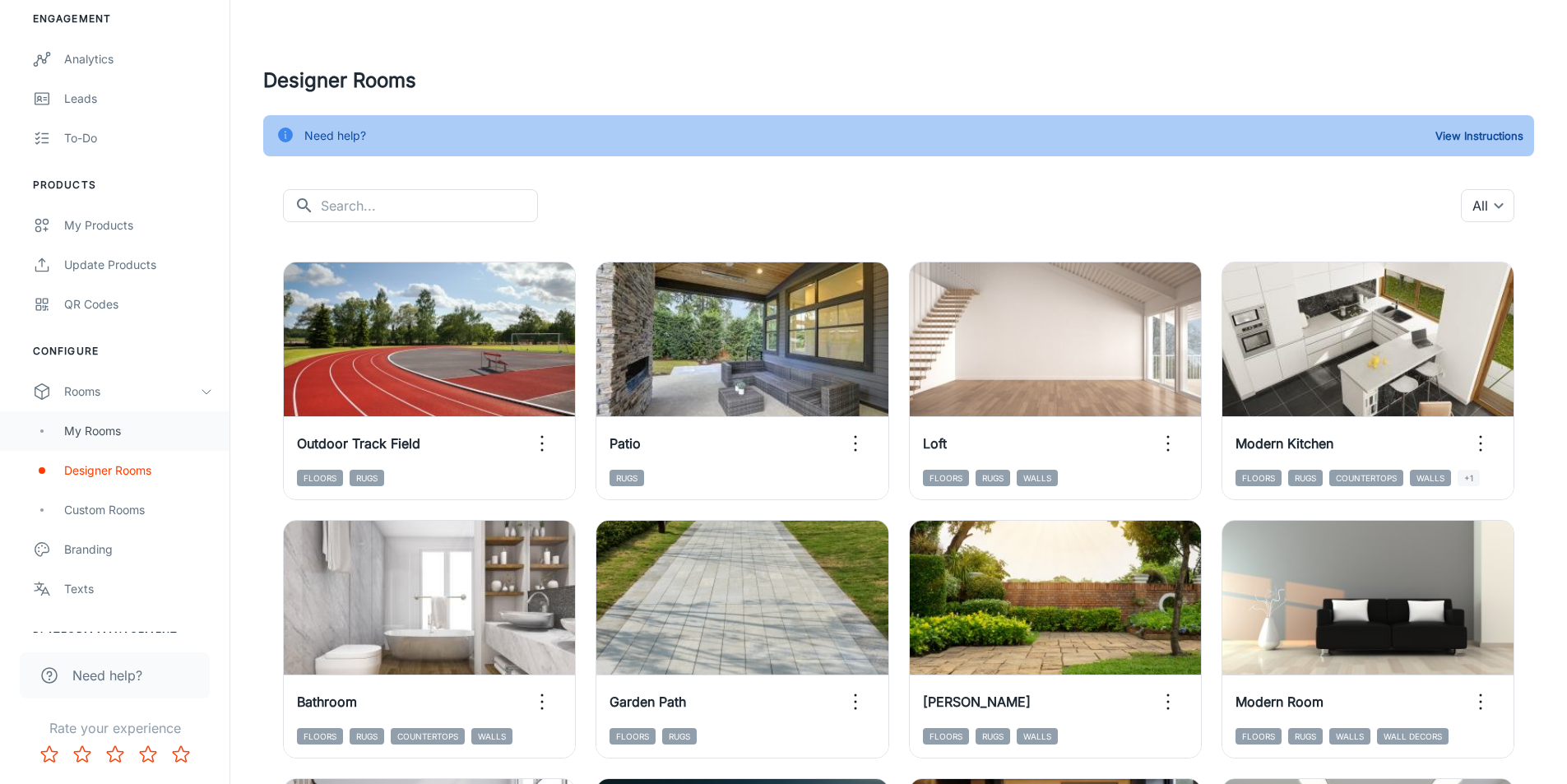
click at [89, 434] on div "My Rooms" at bounding box center [138, 431] width 149 height 18
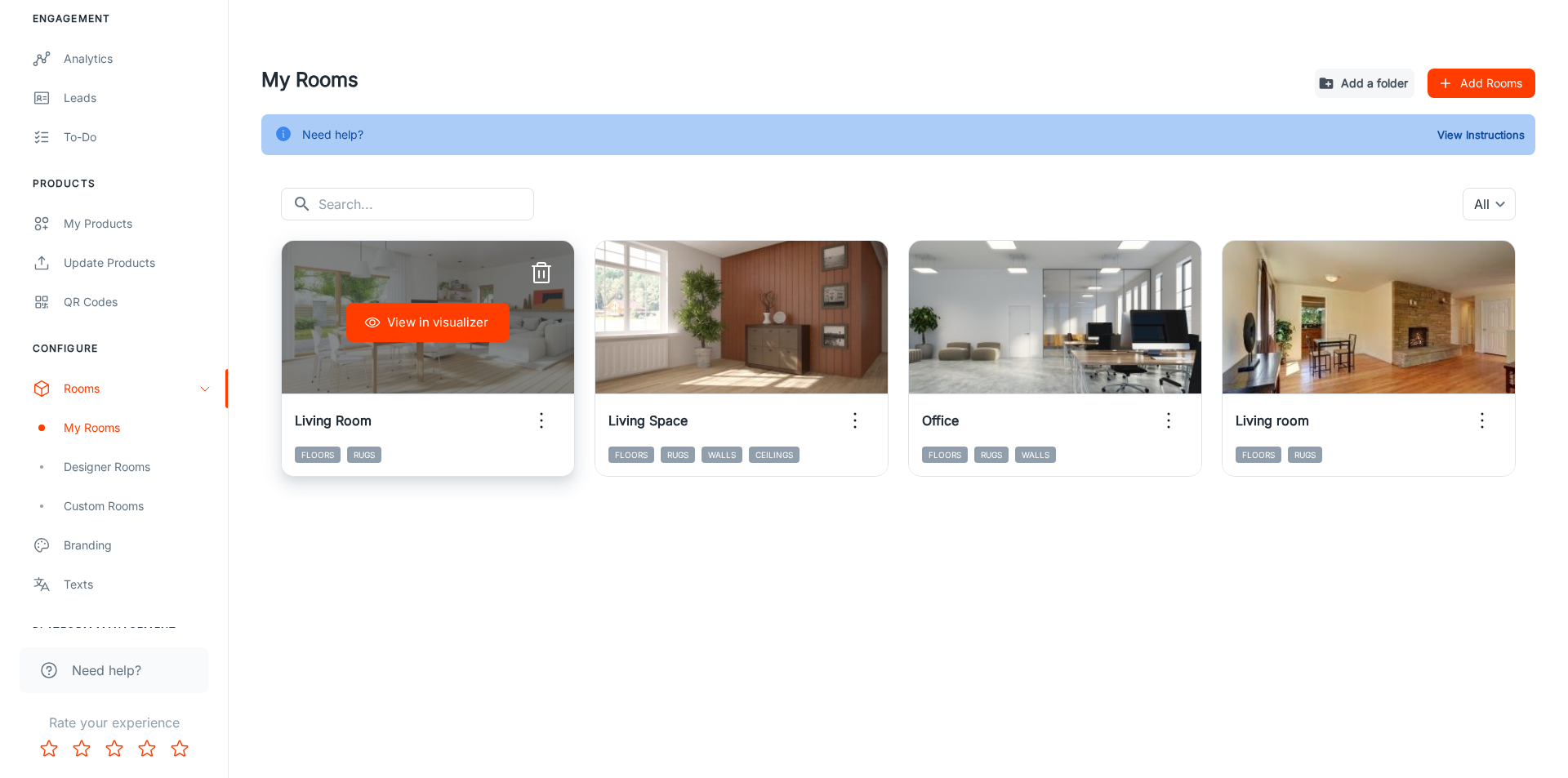
click at [423, 317] on button "View in visualizer" at bounding box center [428, 322] width 163 height 39
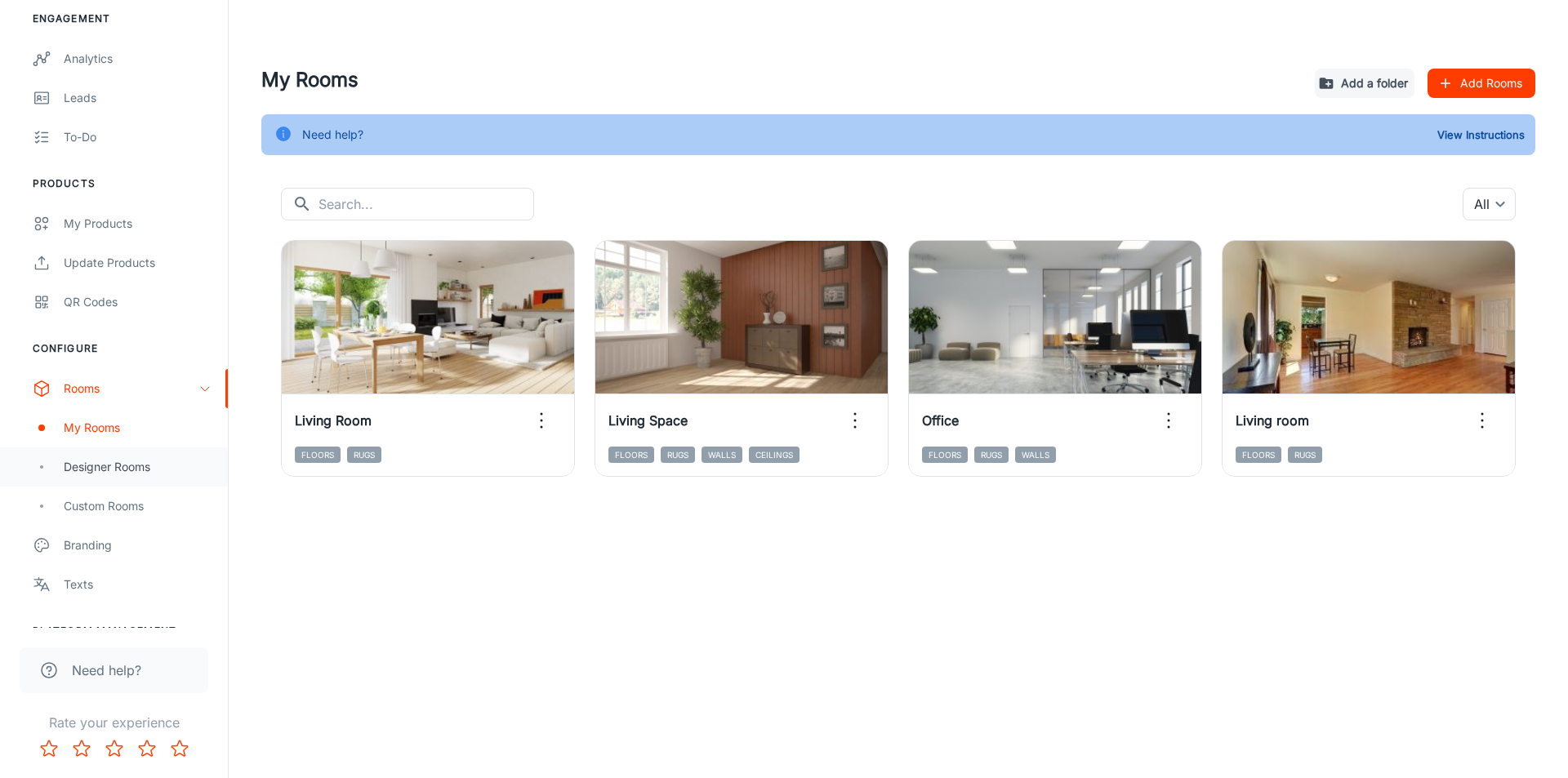
click at [106, 472] on div "Designer Rooms" at bounding box center [137, 467] width 148 height 18
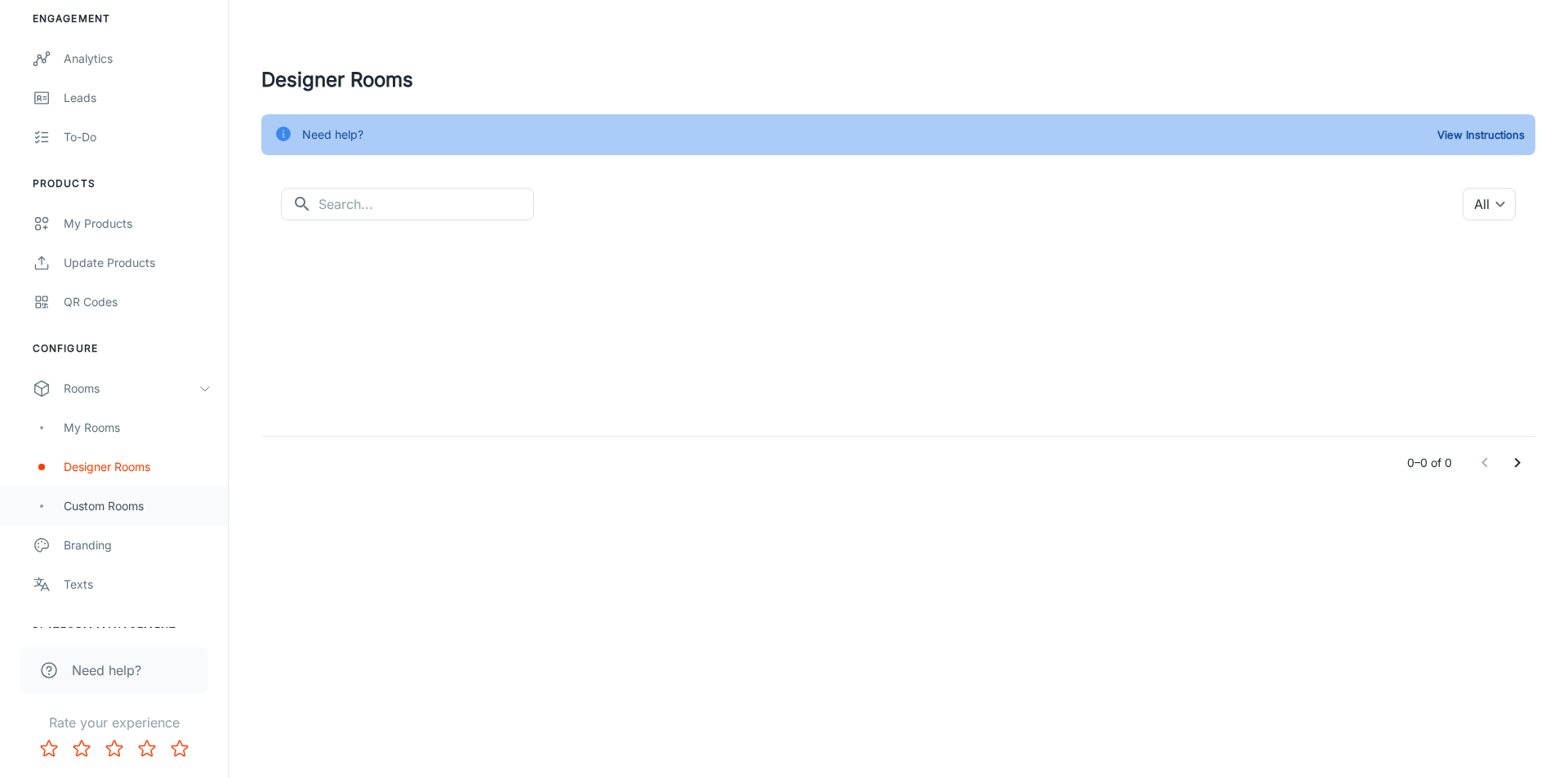
click at [129, 504] on div "Custom Rooms" at bounding box center [137, 506] width 148 height 18
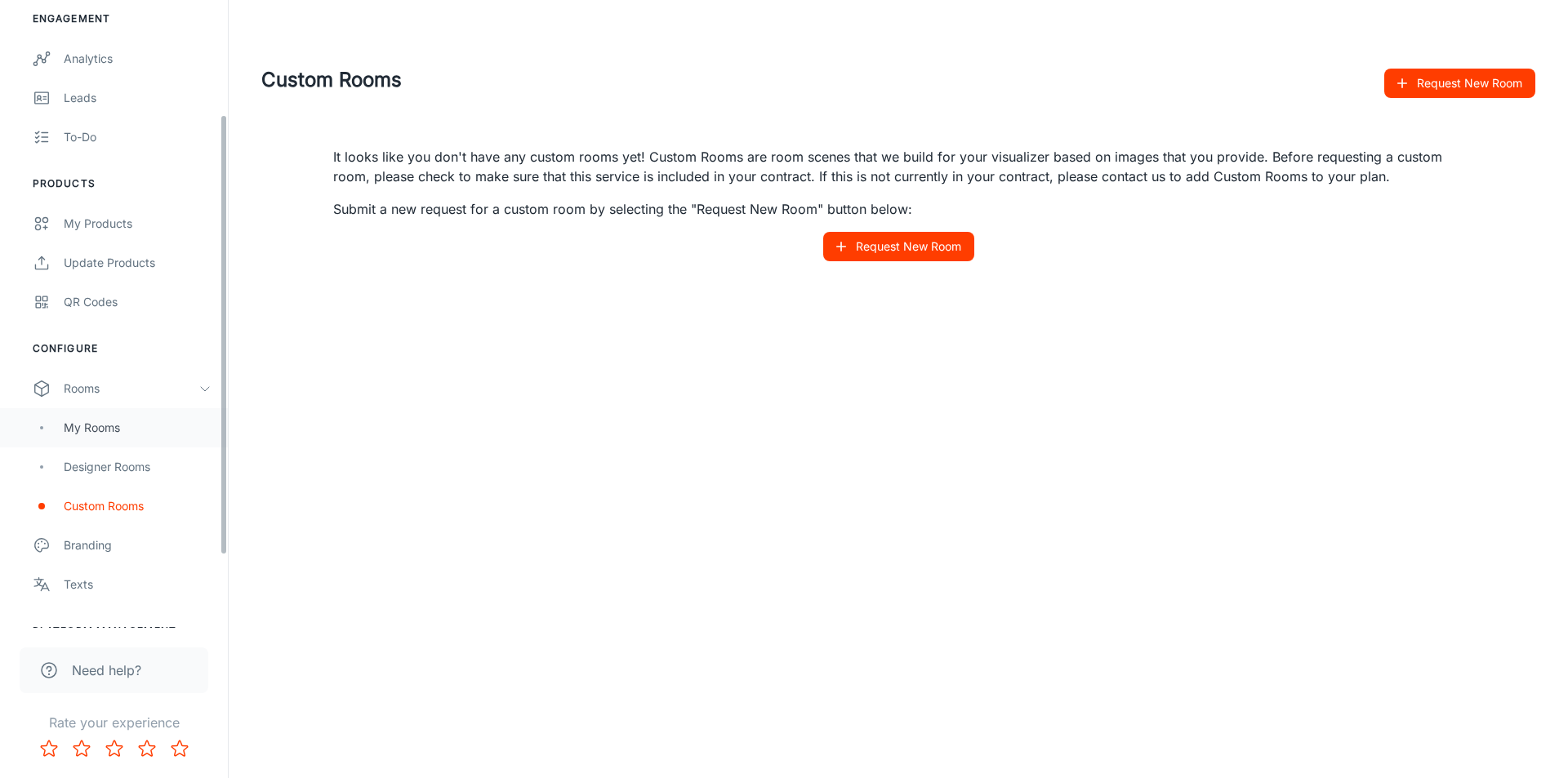
click at [140, 426] on div "My Rooms" at bounding box center [137, 428] width 148 height 18
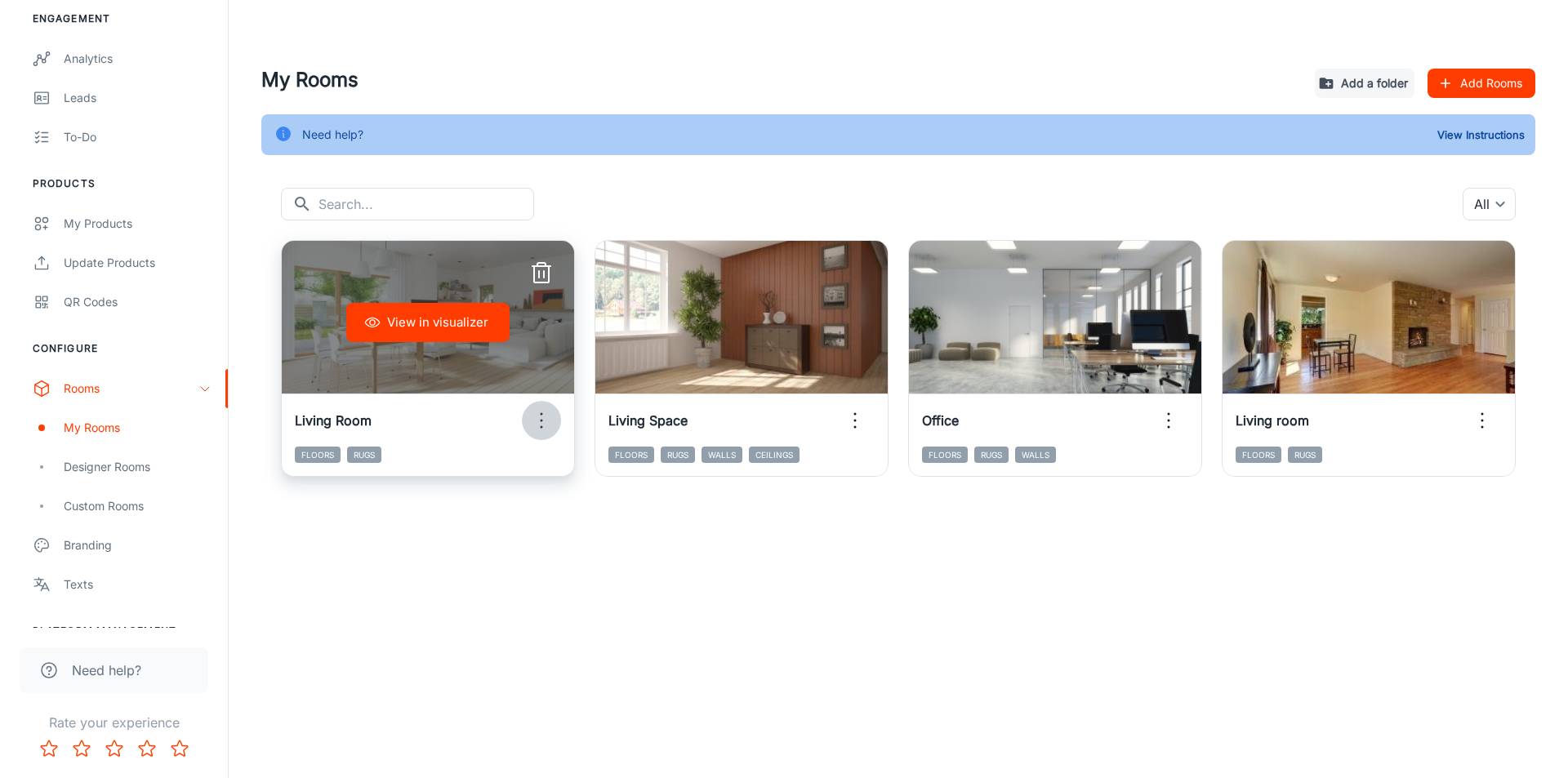
click at [545, 419] on icon "button" at bounding box center [541, 421] width 26 height 26
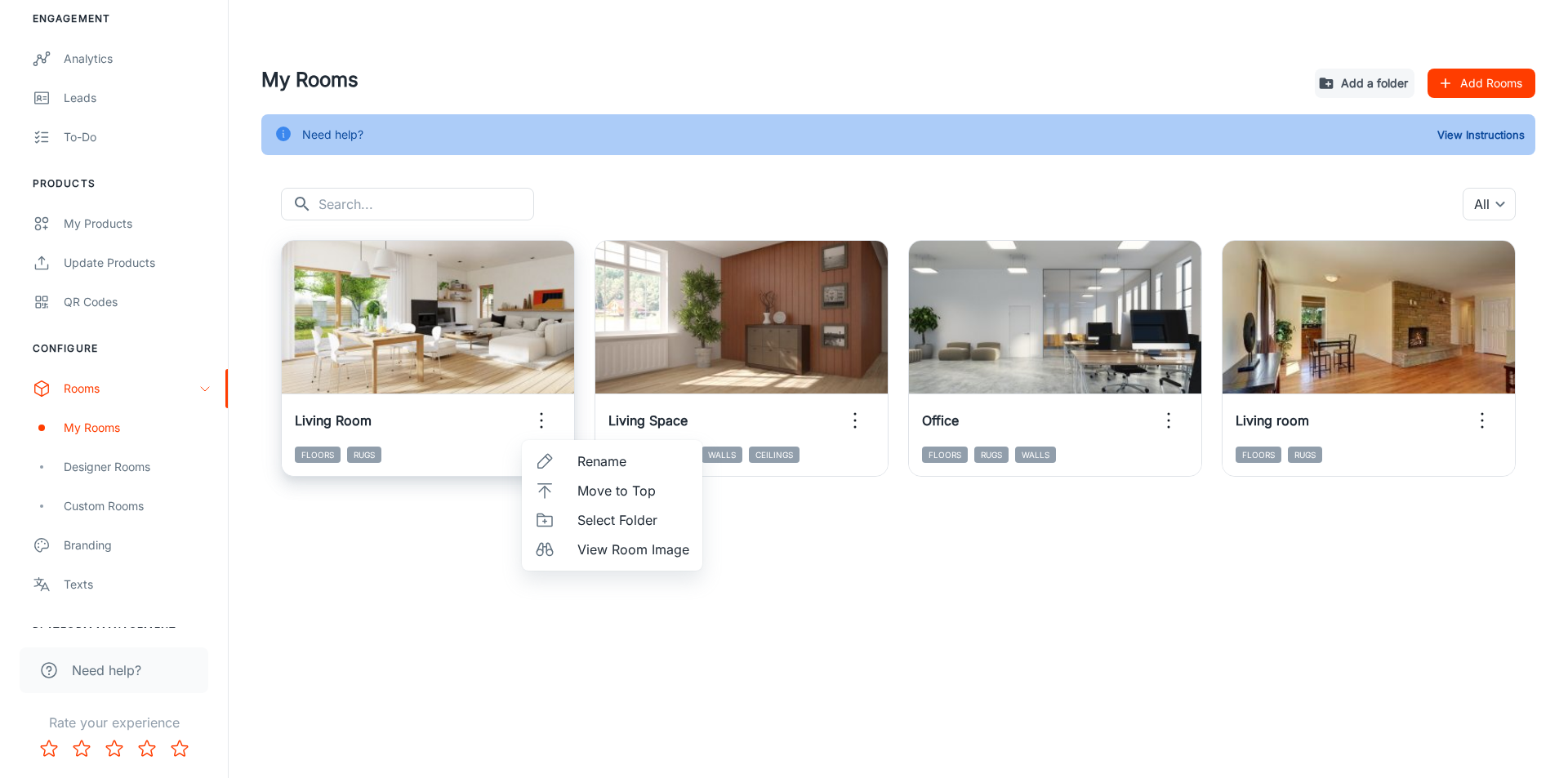
click at [545, 419] on div at bounding box center [784, 389] width 1568 height 778
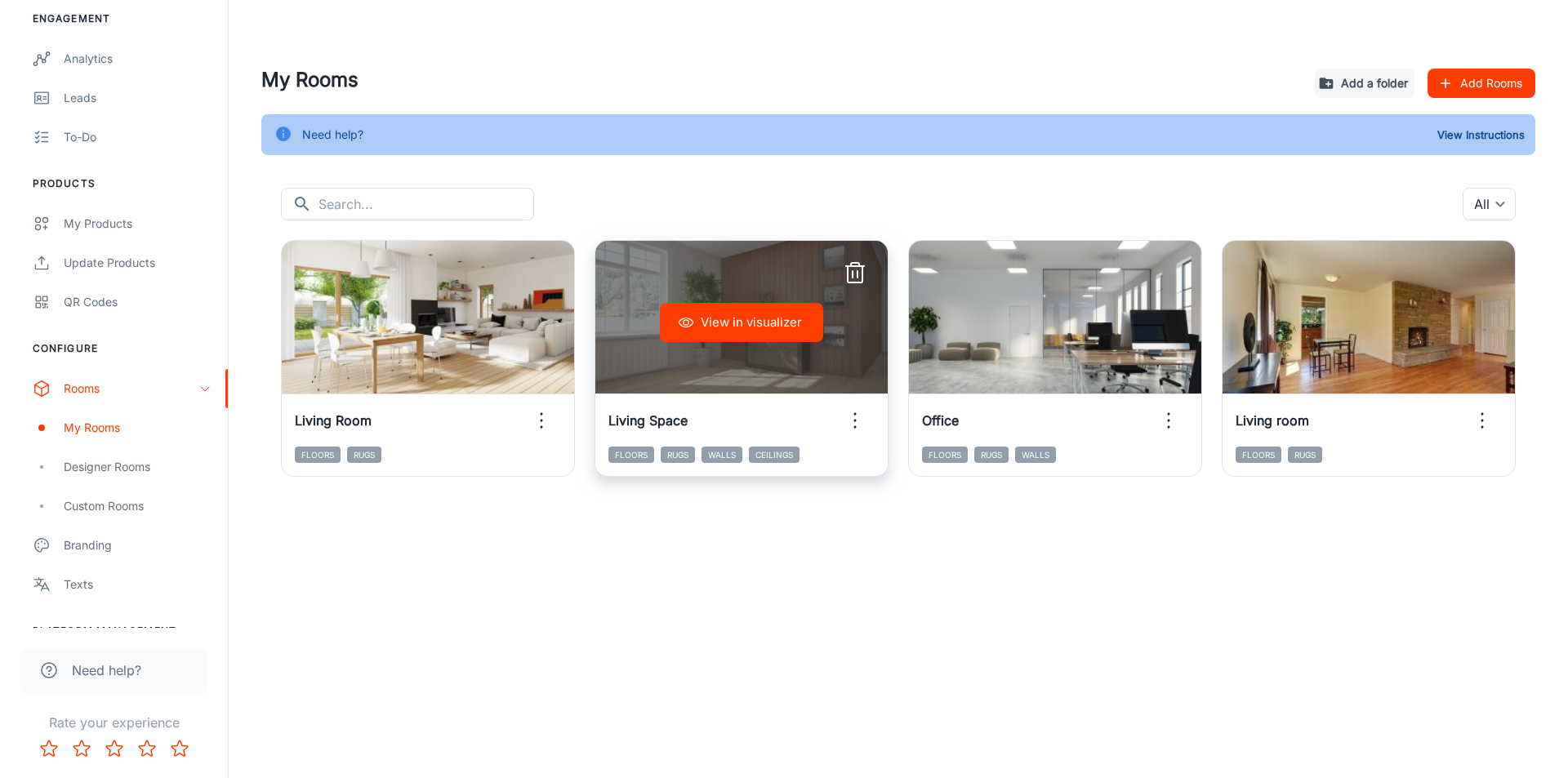
click at [849, 424] on icon "button" at bounding box center [855, 421] width 26 height 26
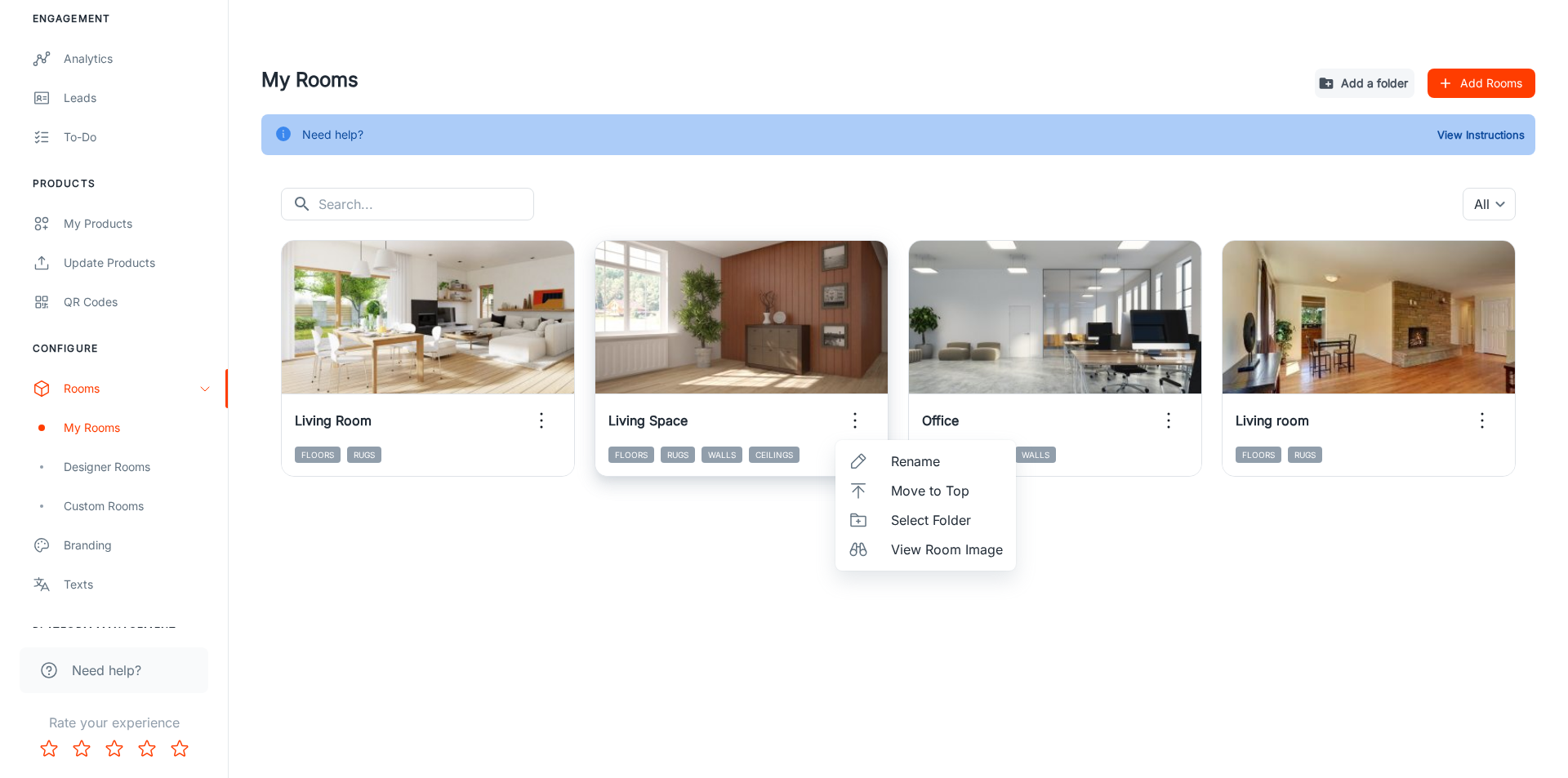
click at [849, 424] on div at bounding box center [784, 389] width 1568 height 778
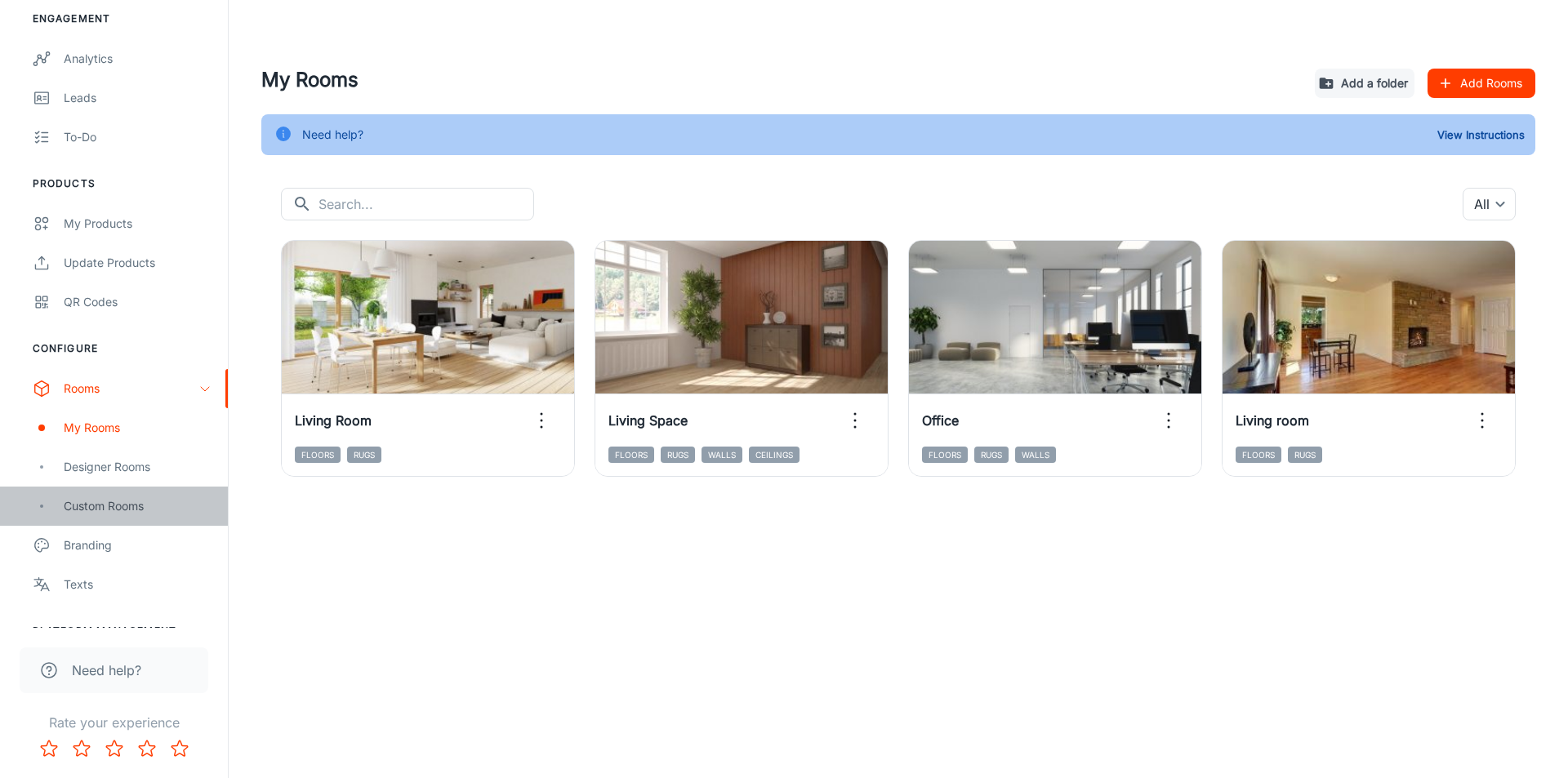
click at [108, 509] on div "Custom Rooms" at bounding box center [137, 506] width 148 height 18
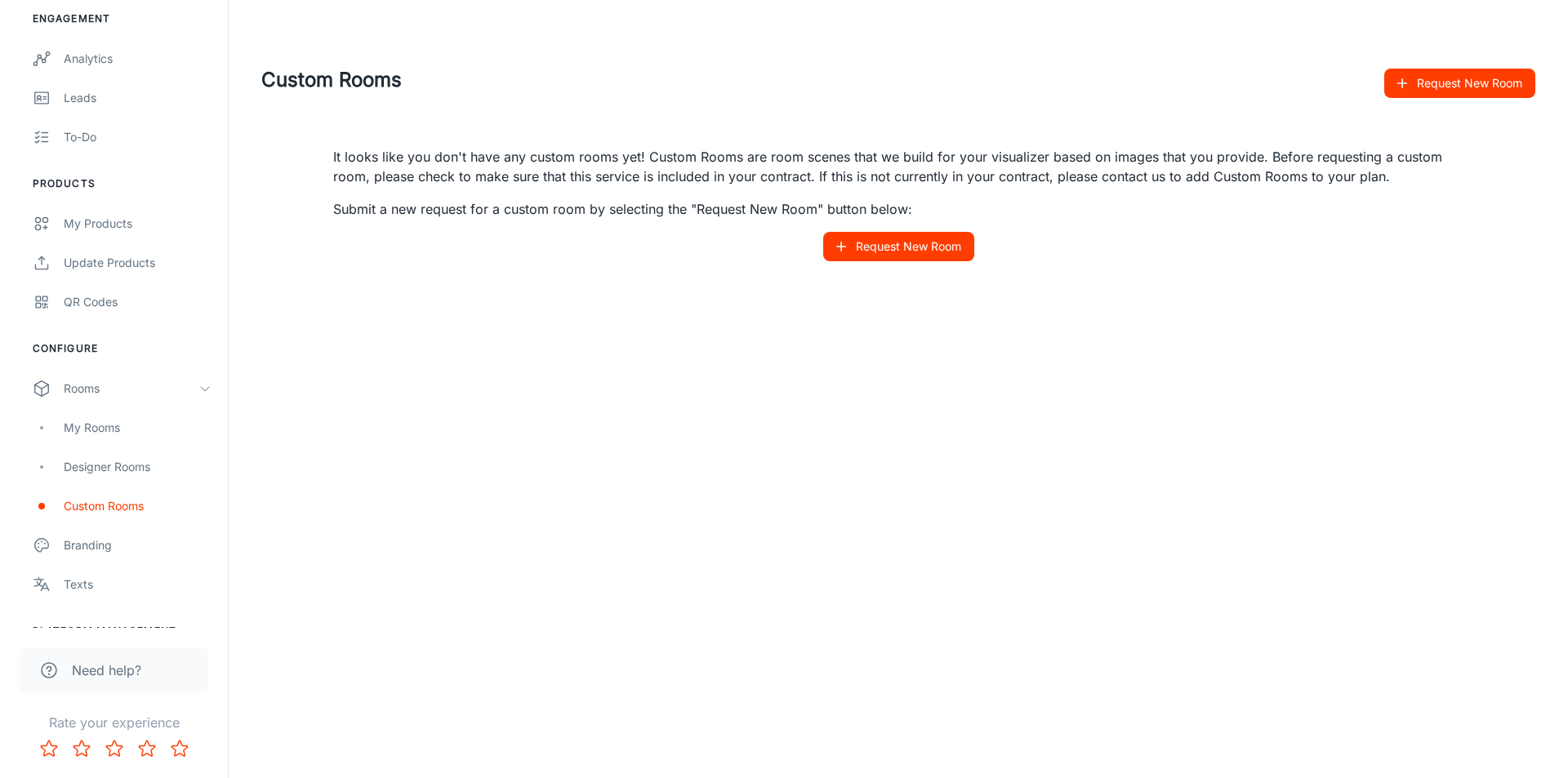
click at [863, 247] on button "Request New Room" at bounding box center [898, 246] width 151 height 29
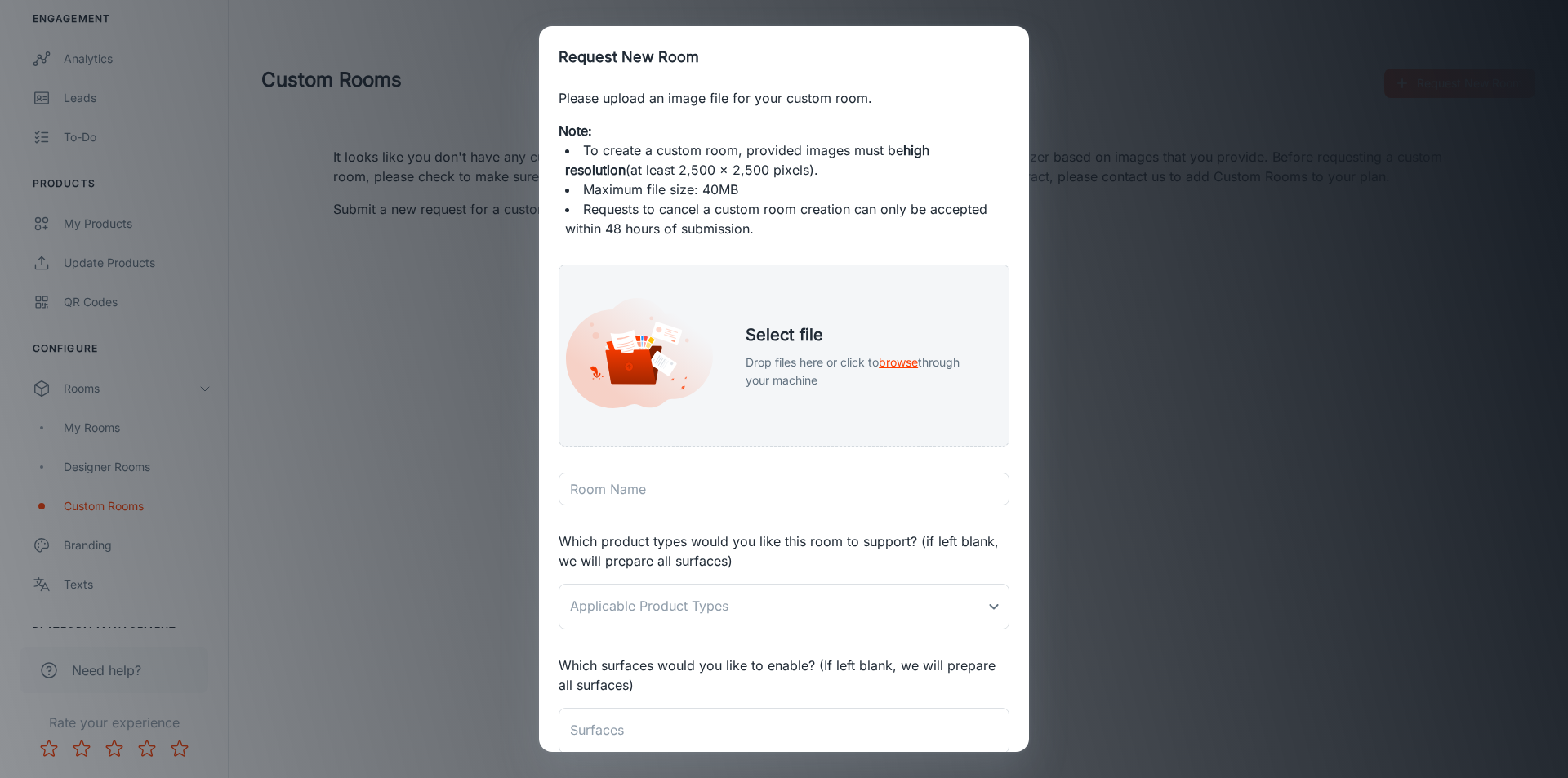
click at [406, 399] on div "Request New Room Please upload an image file for your custom room. Note: To cre…" at bounding box center [784, 389] width 1568 height 778
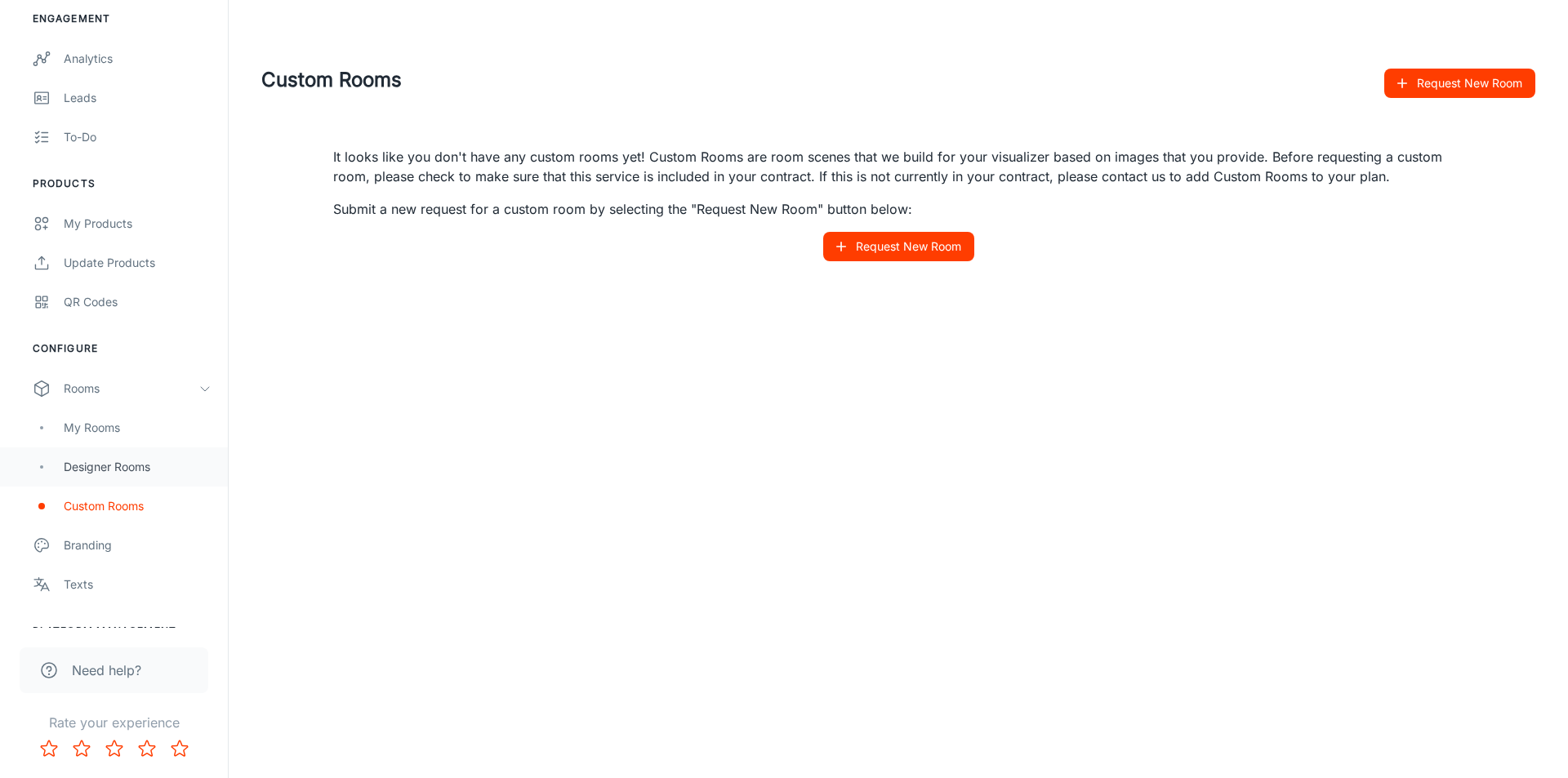
click at [118, 460] on div "Designer Rooms" at bounding box center [137, 467] width 148 height 18
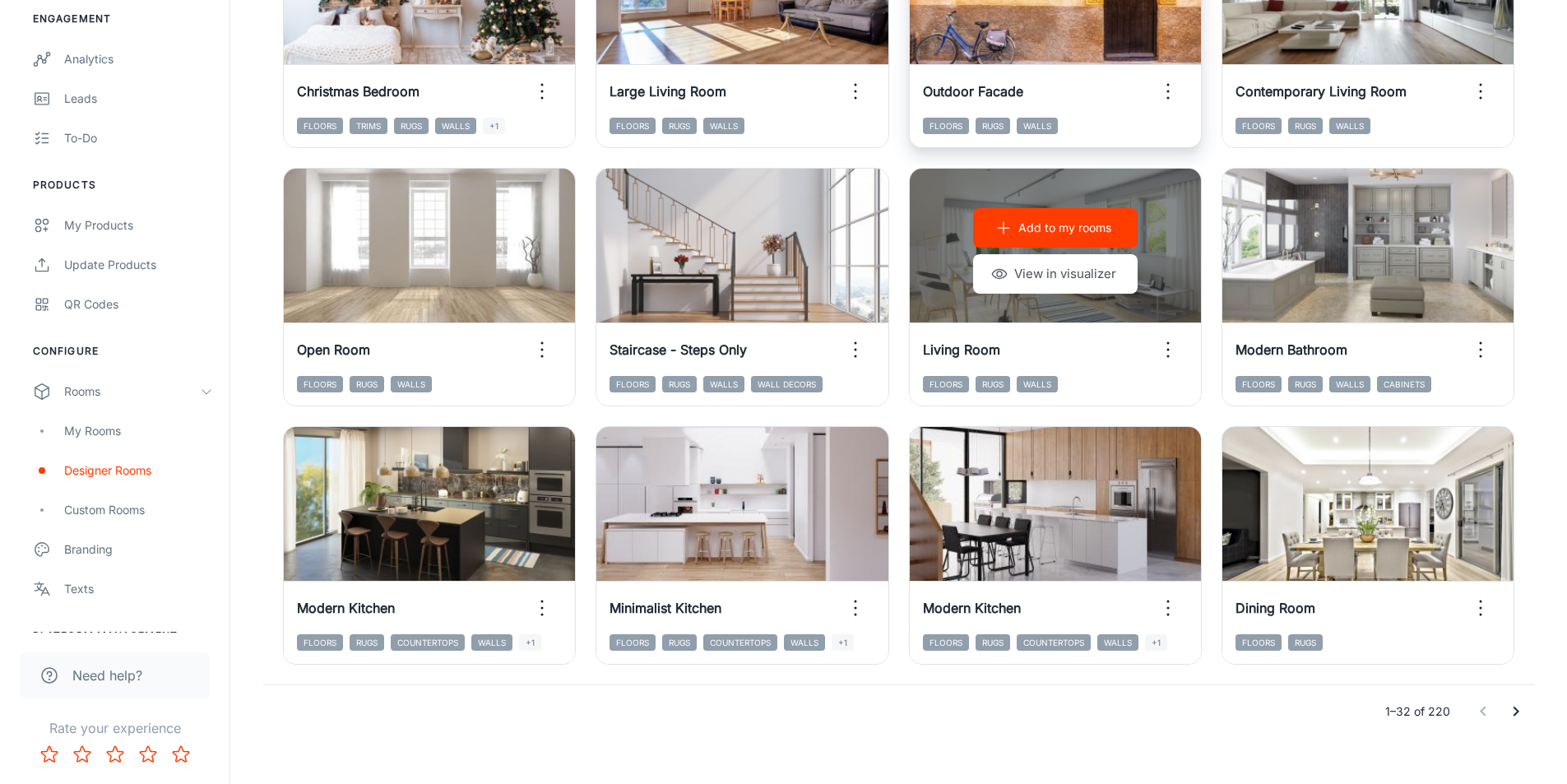
scroll to position [1645, 0]
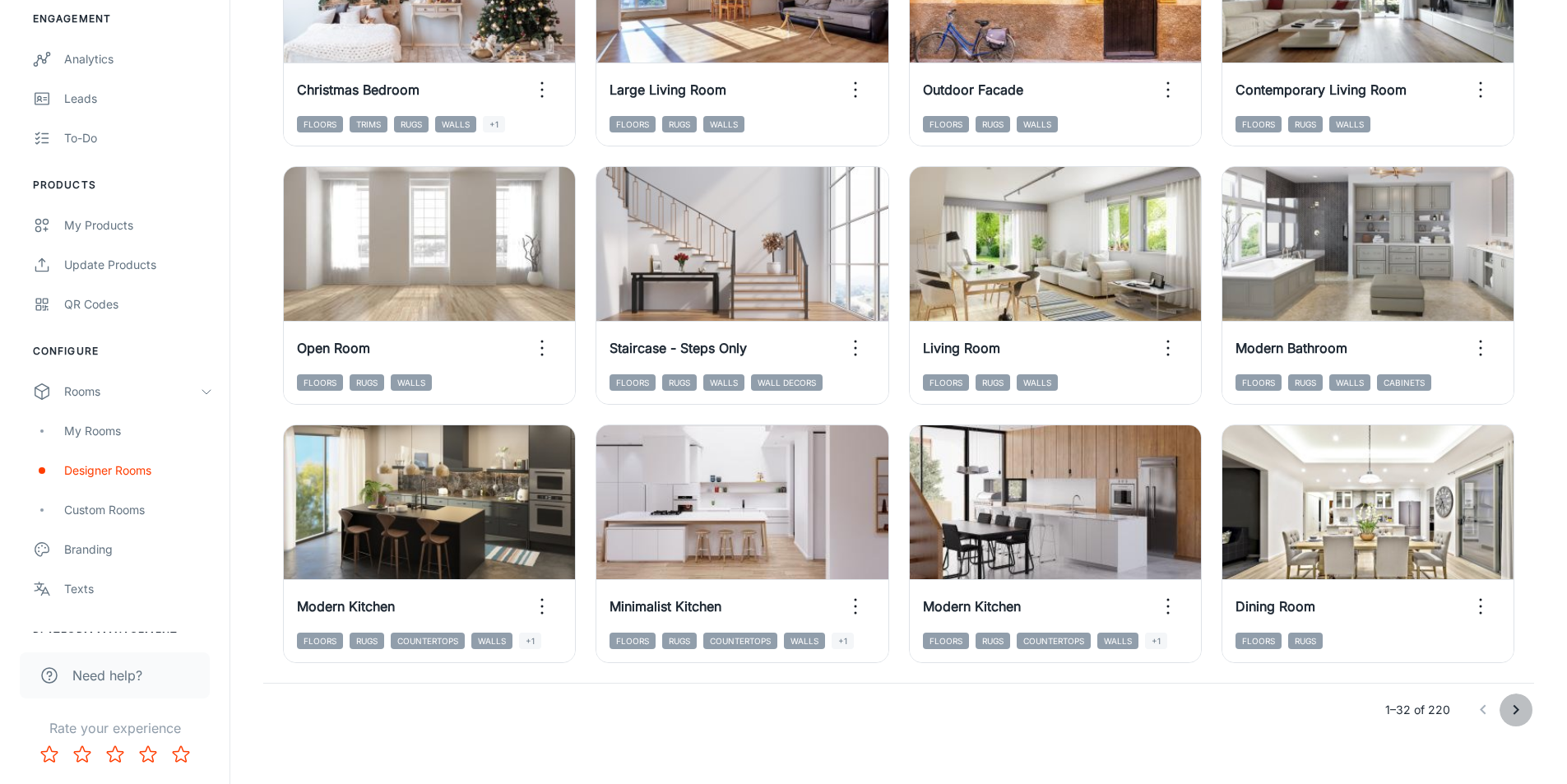
click at [1515, 717] on icon "Go to next page" at bounding box center [1516, 710] width 20 height 20
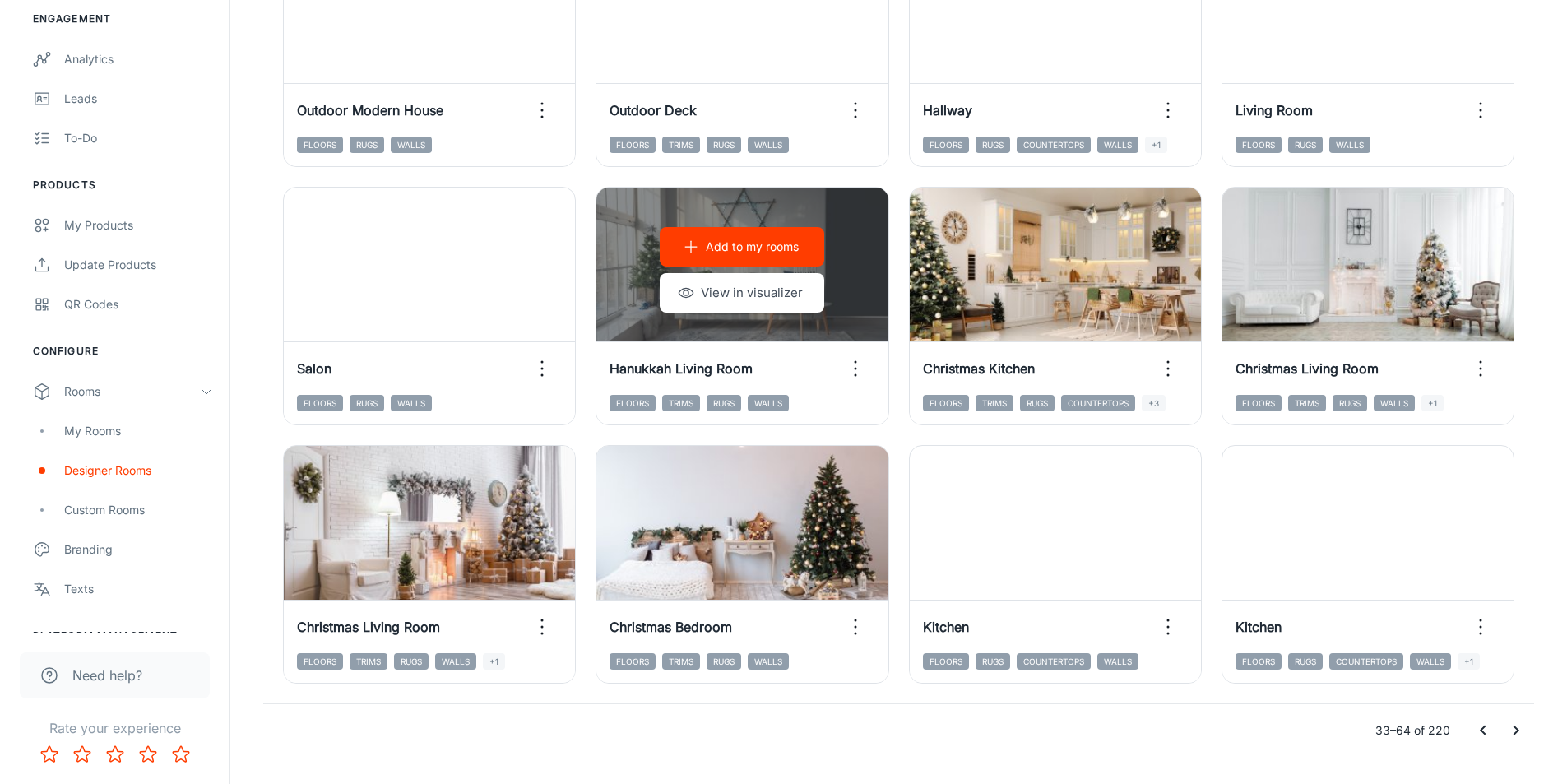
scroll to position [1663, 0]
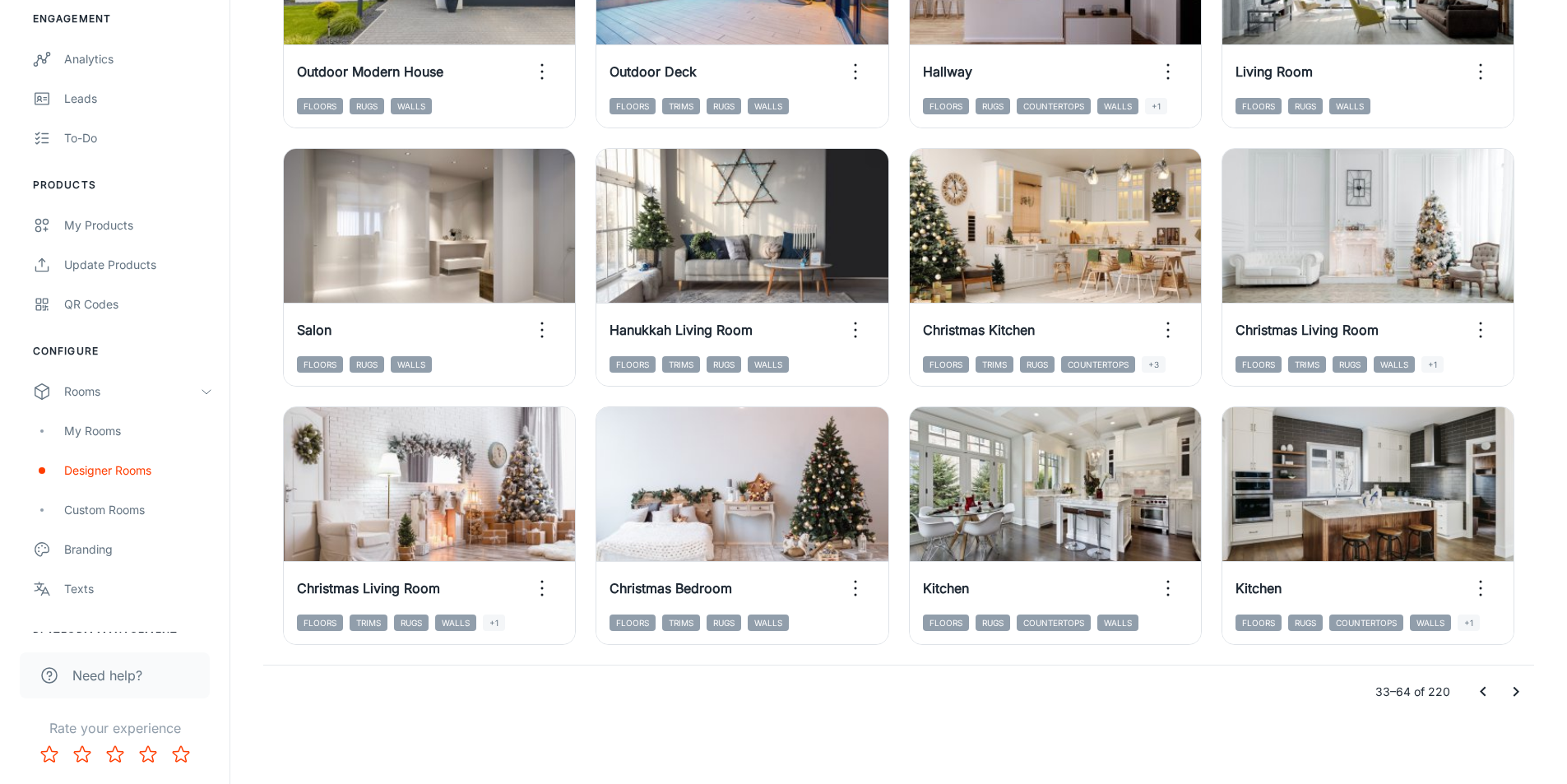
click at [1514, 695] on icon "Go to next page" at bounding box center [1516, 691] width 6 height 10
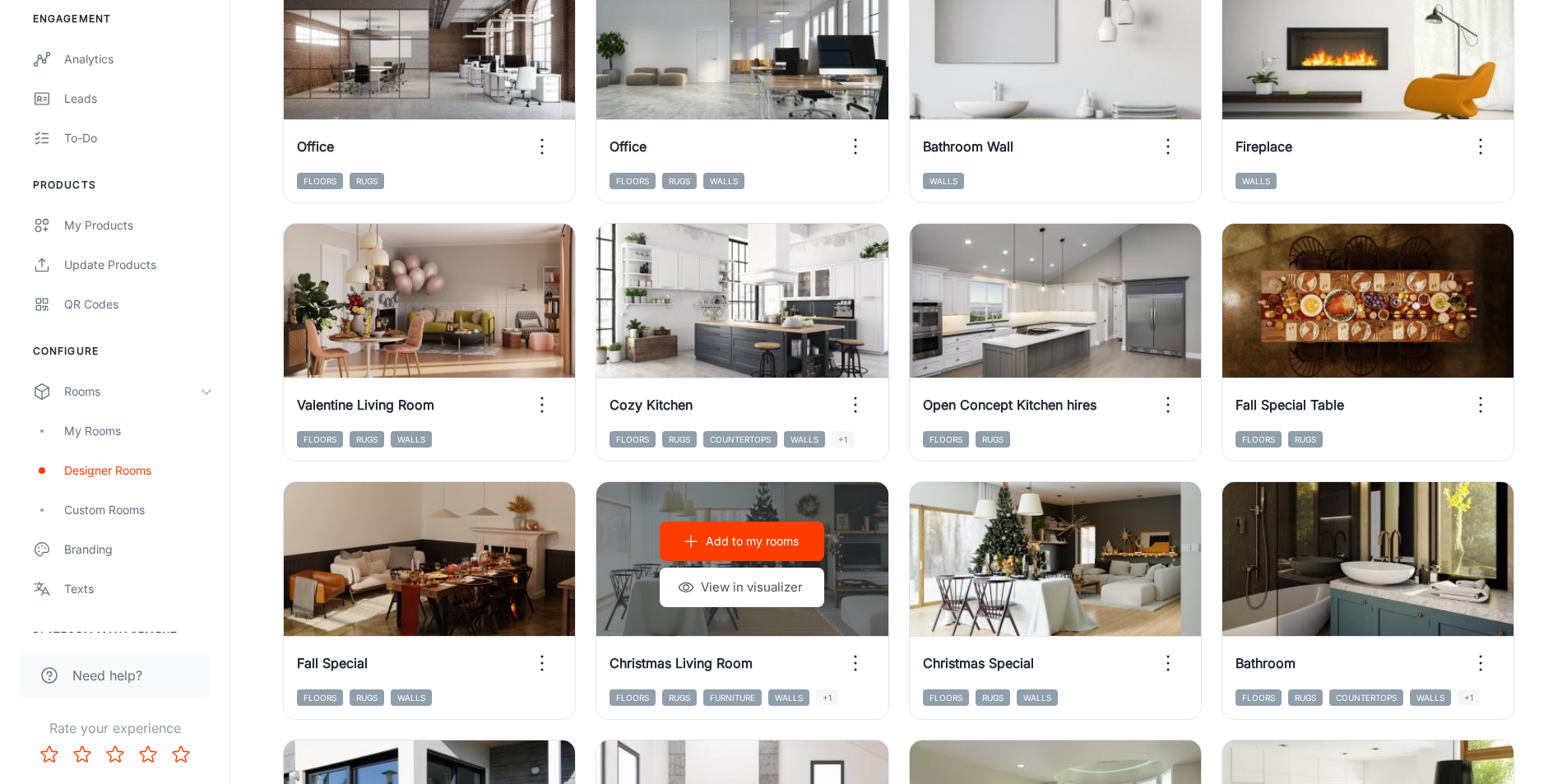
scroll to position [676, 0]
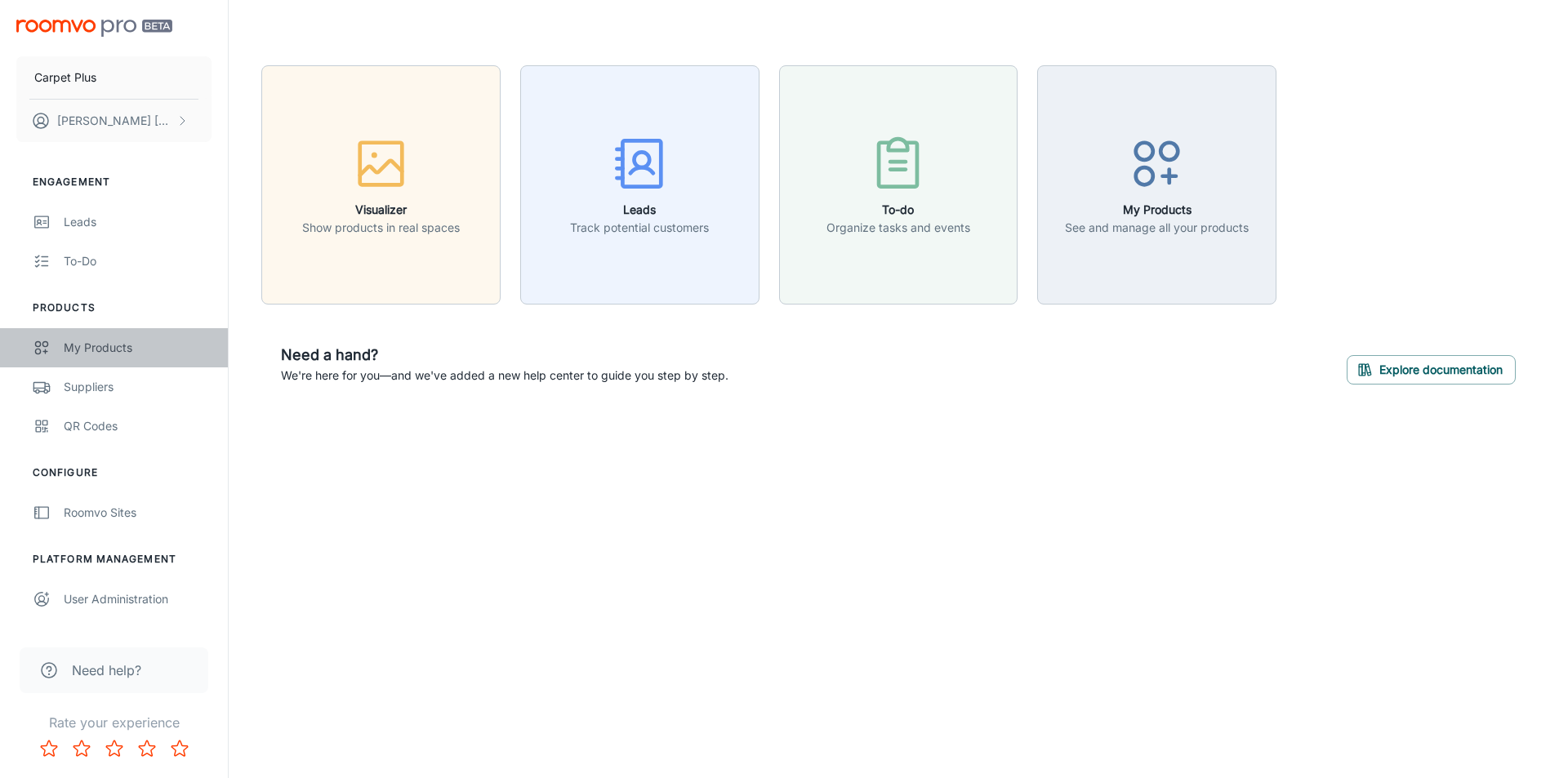
click at [59, 353] on link "My Products" at bounding box center [114, 347] width 228 height 39
